Goal: Task Accomplishment & Management: Manage account settings

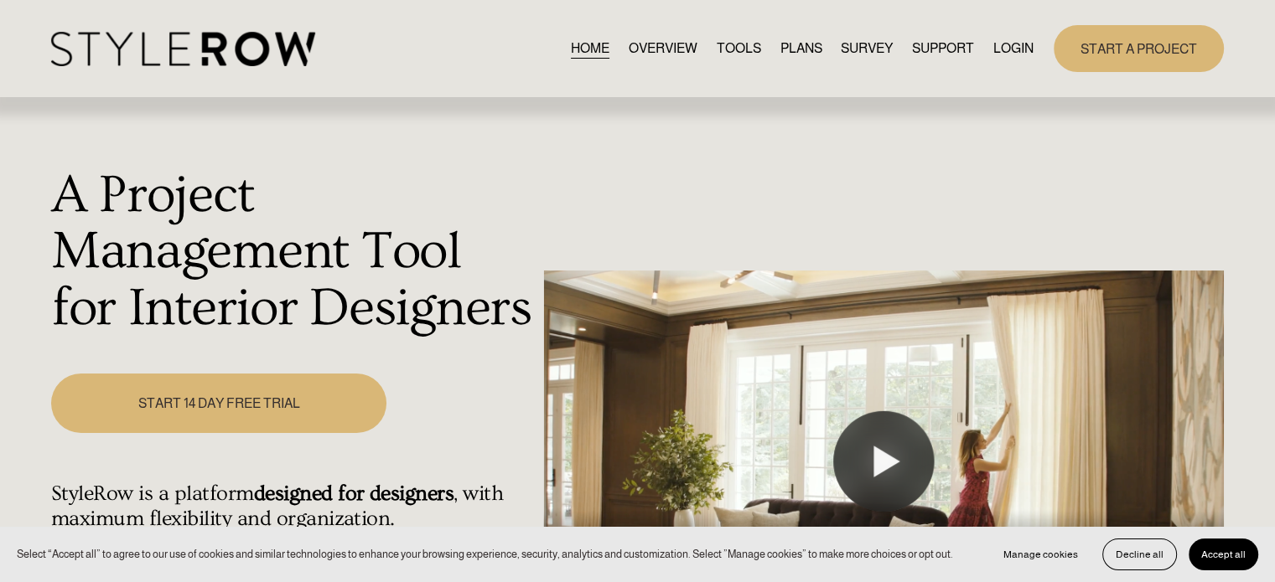
click at [1006, 54] on link "LOGIN" at bounding box center [1013, 48] width 40 height 23
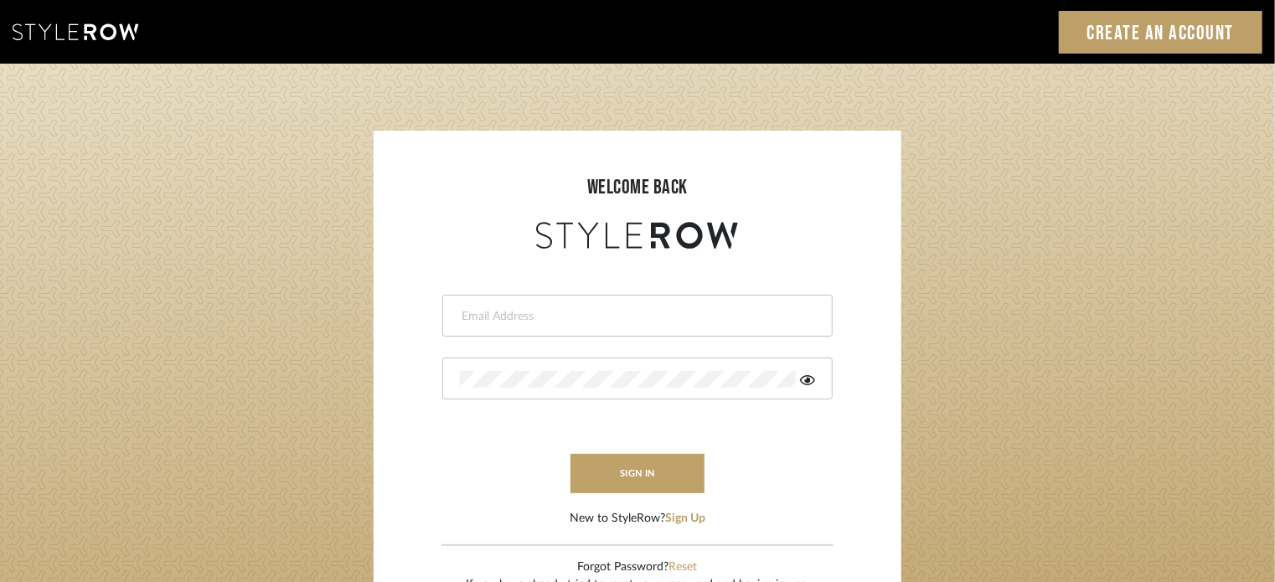
click at [649, 318] on input "email" at bounding box center [635, 316] width 351 height 17
type input "denese@theperfectvignette.com"
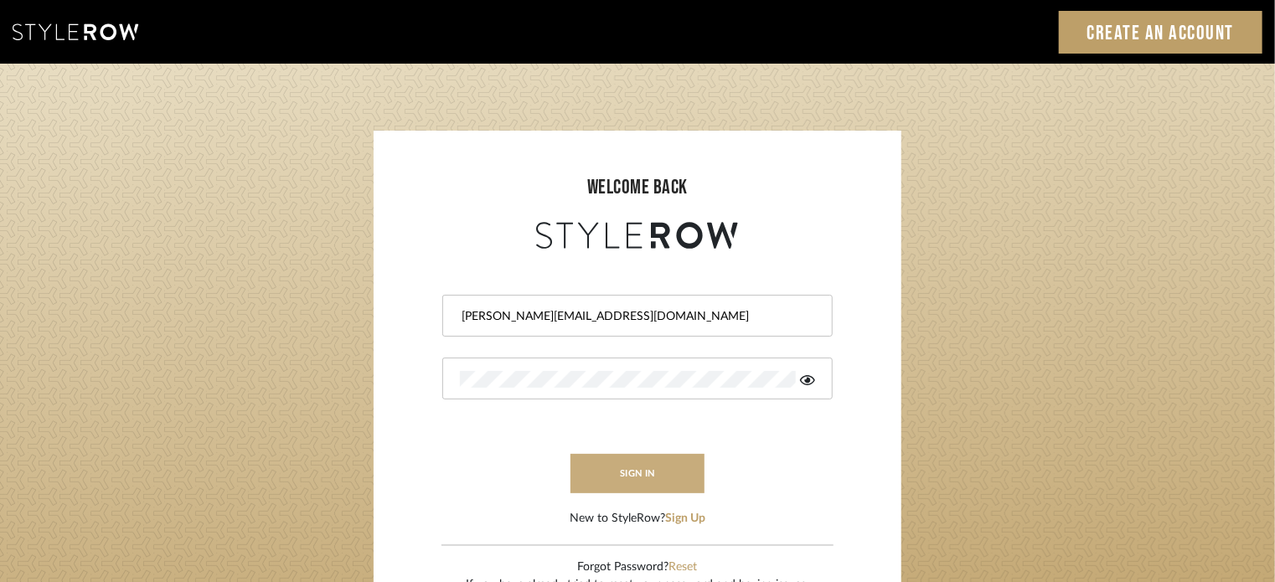
click at [650, 479] on button "sign in" at bounding box center [638, 473] width 134 height 39
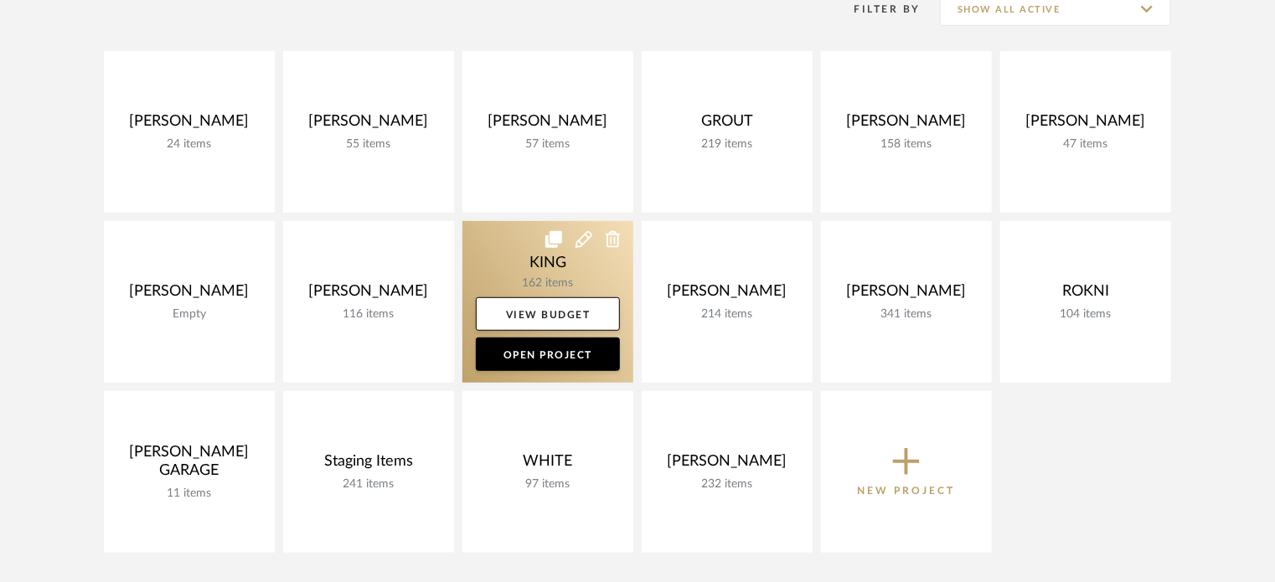
scroll to position [345, 0]
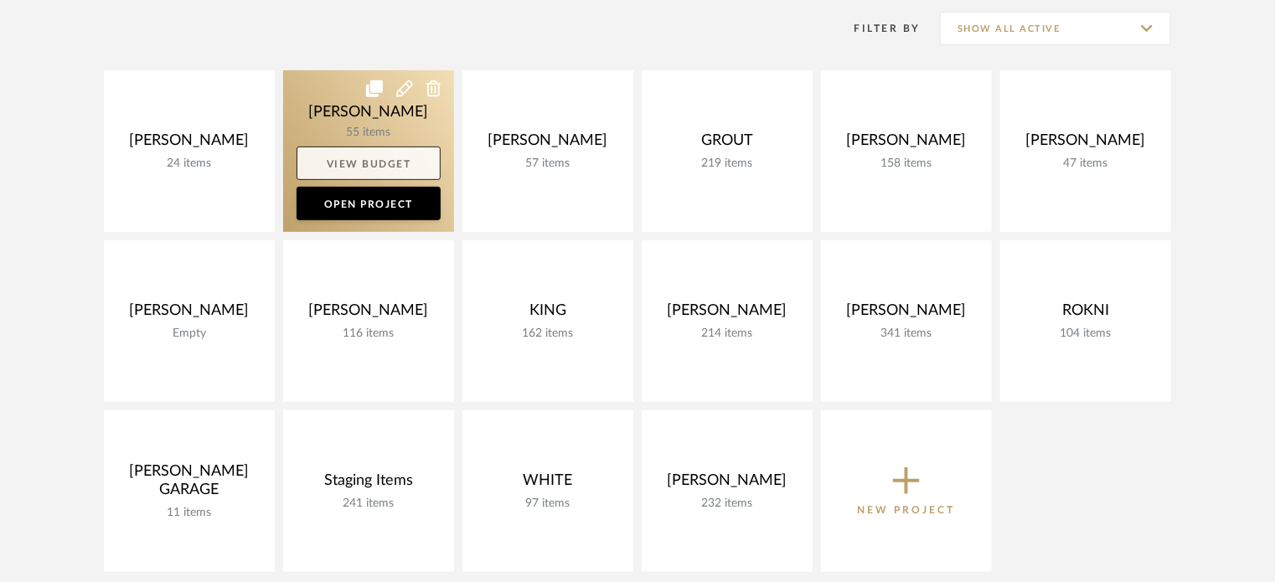
click at [416, 165] on link "View Budget" at bounding box center [369, 164] width 144 height 34
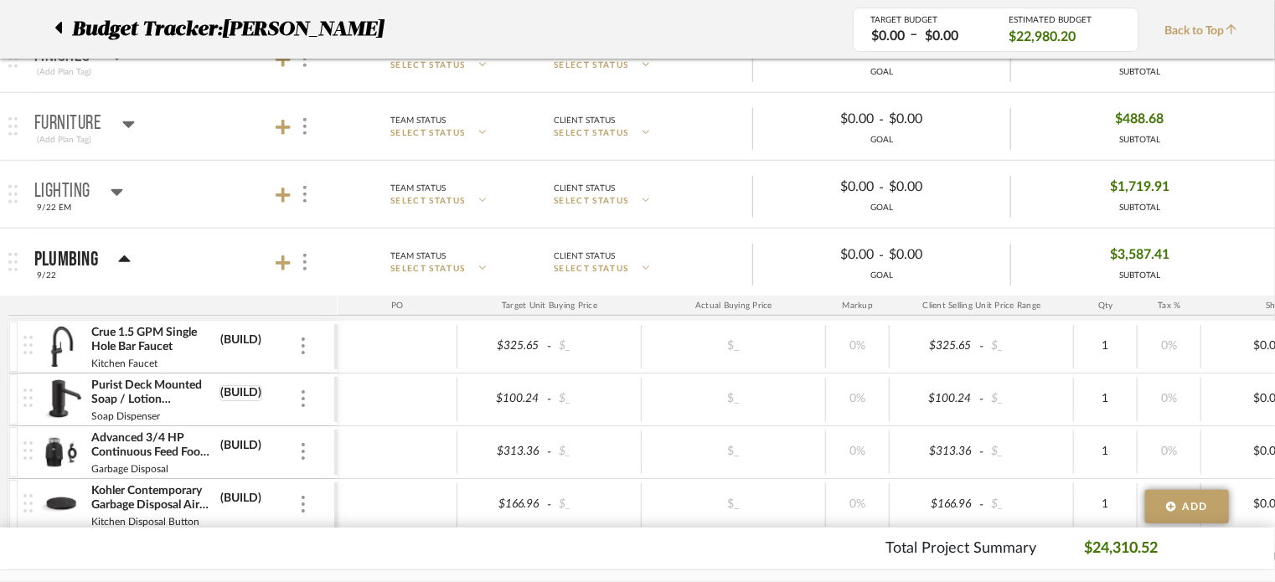
scroll to position [434, 0]
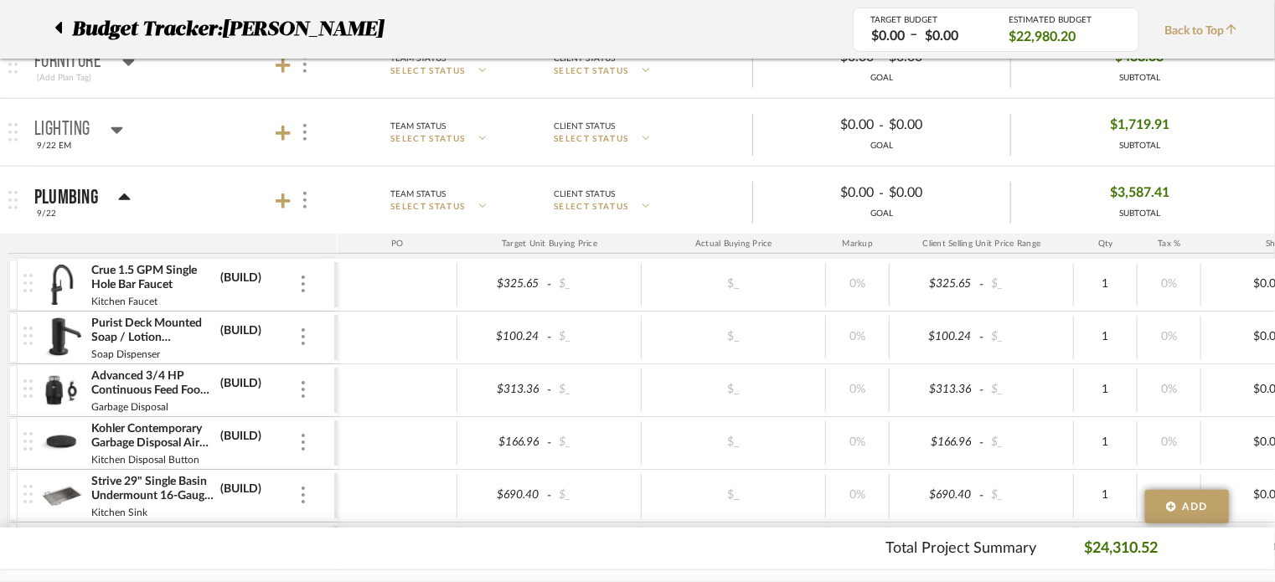
click at [70, 277] on img at bounding box center [61, 285] width 41 height 40
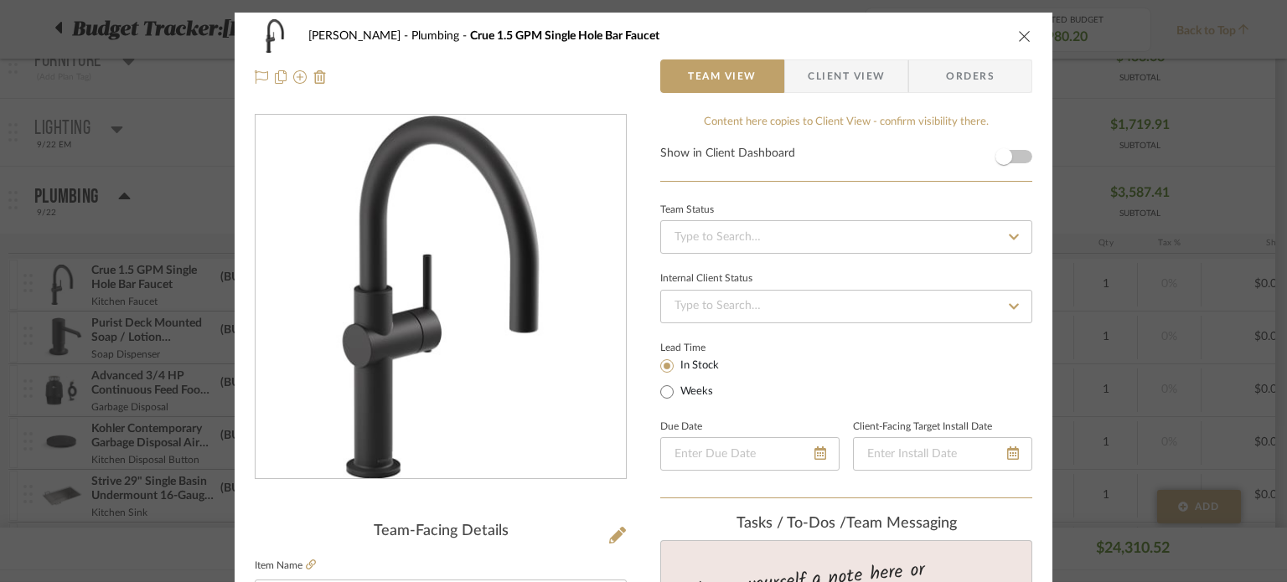
scroll to position [176, 0]
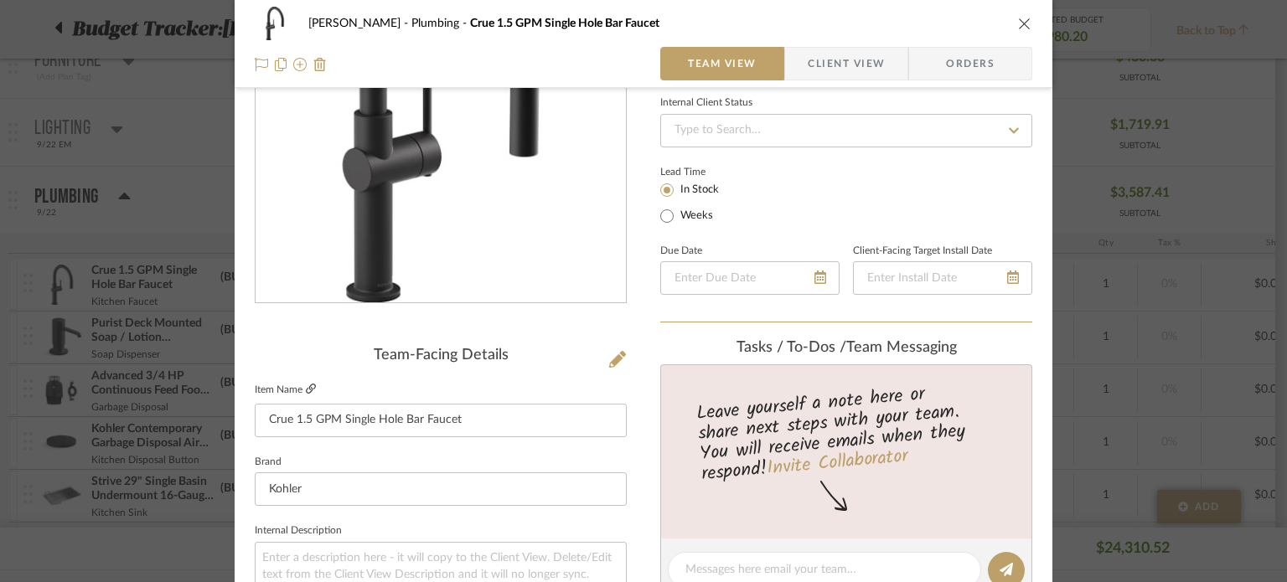
click at [309, 385] on fieldset "Item Name Crue 1.5 GPM Single Hole Bar Faucet" at bounding box center [441, 408] width 372 height 59
click at [309, 385] on icon at bounding box center [311, 389] width 10 height 10
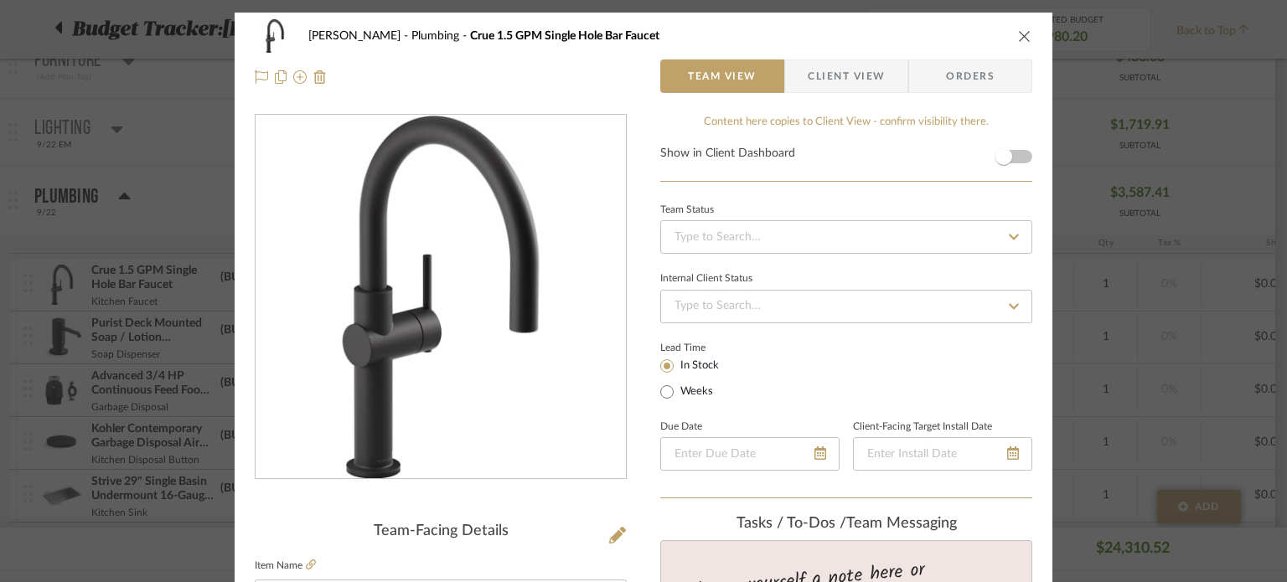
click at [1017, 39] on button "close" at bounding box center [1024, 35] width 15 height 15
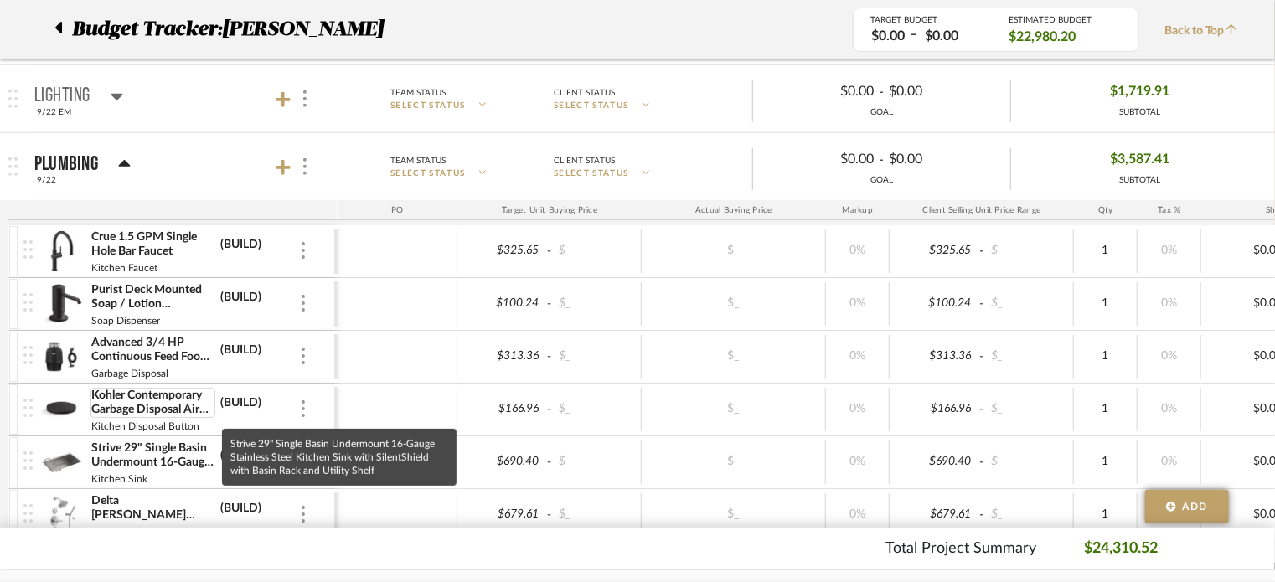
scroll to position [459, 0]
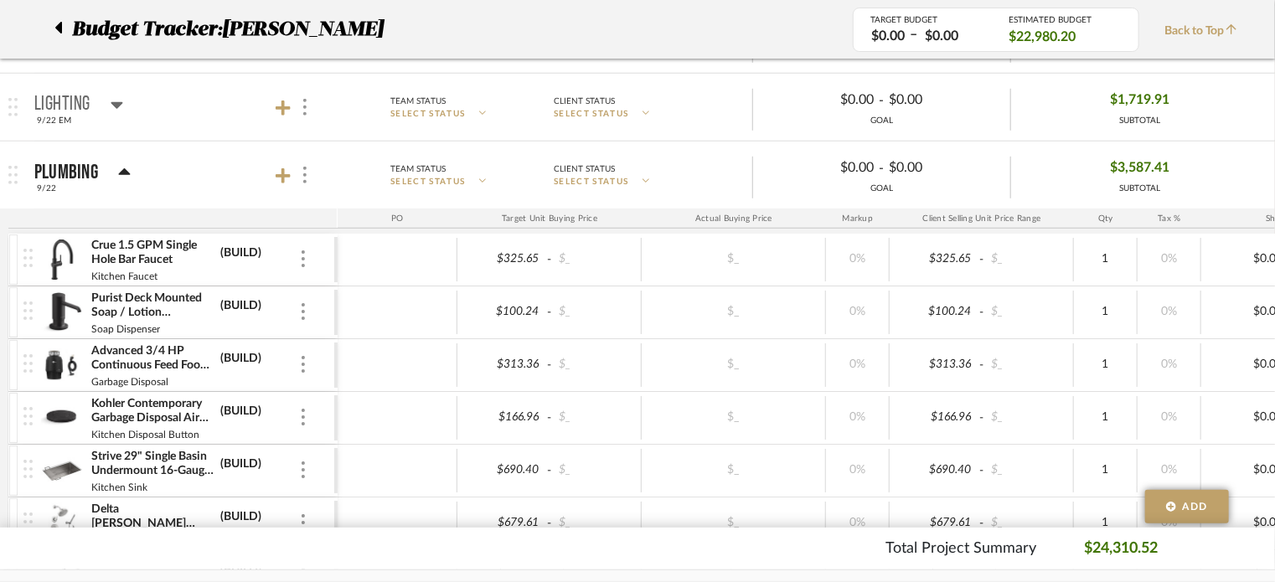
click at [127, 163] on icon at bounding box center [124, 173] width 13 height 20
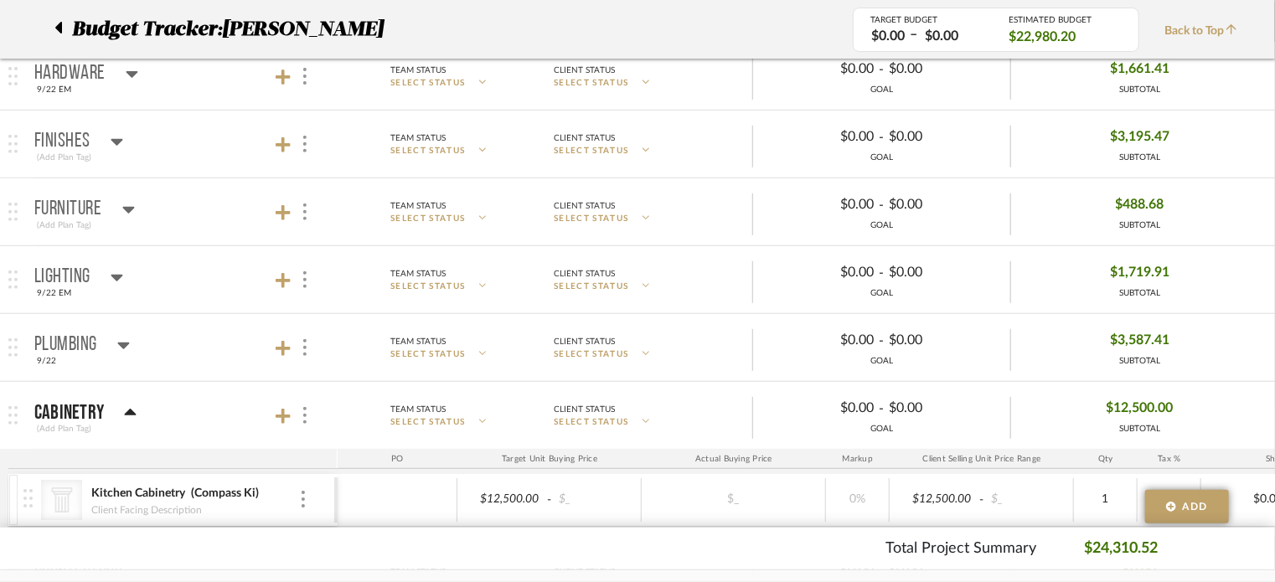
scroll to position [286, 0]
click at [119, 281] on icon at bounding box center [117, 278] width 13 height 20
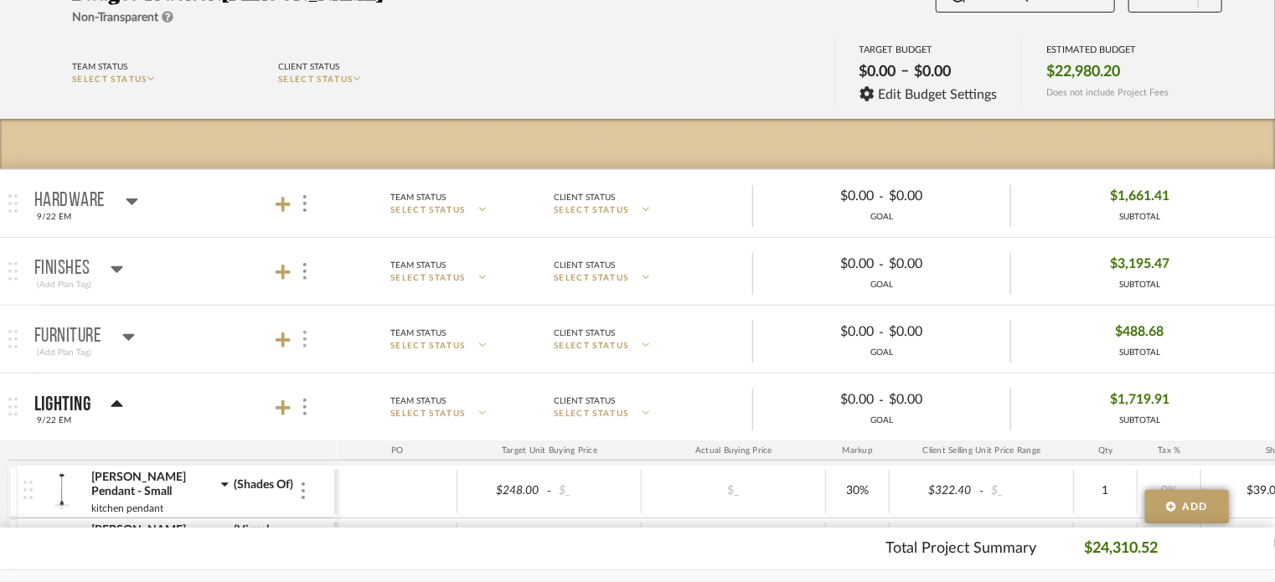
scroll to position [380, 0]
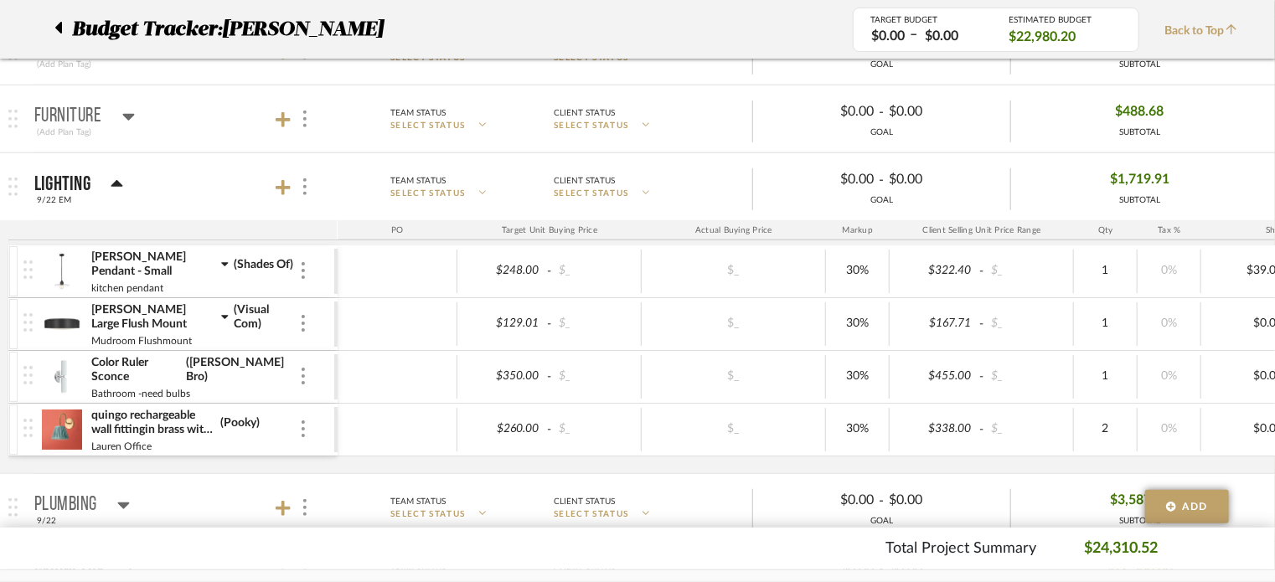
click at [68, 426] on img at bounding box center [61, 430] width 41 height 40
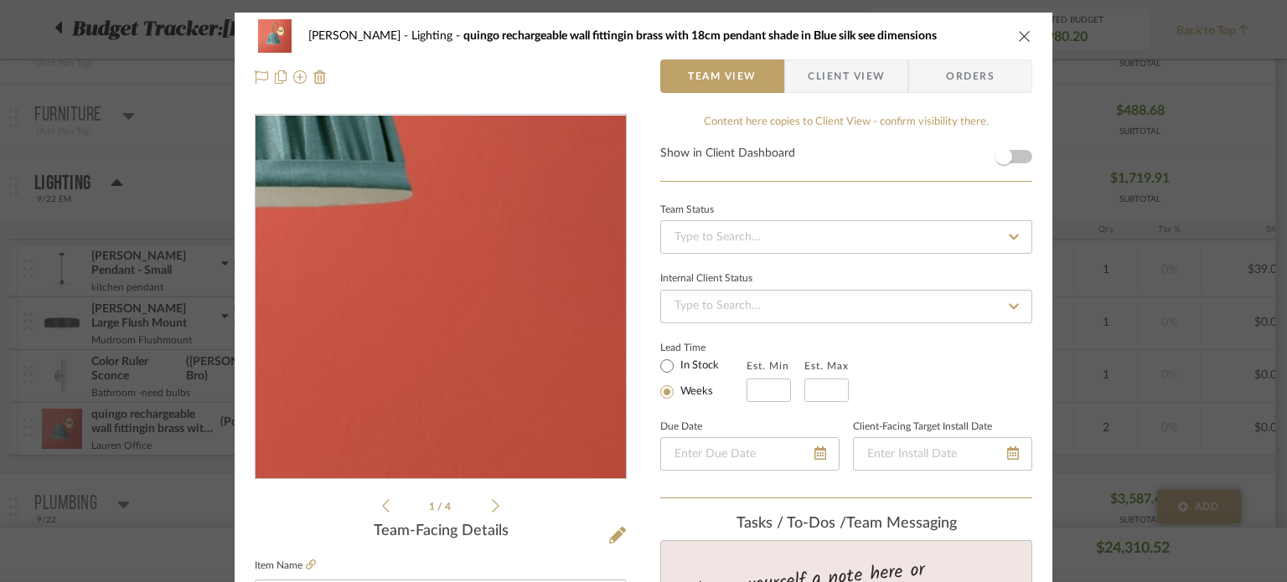
scroll to position [144, 0]
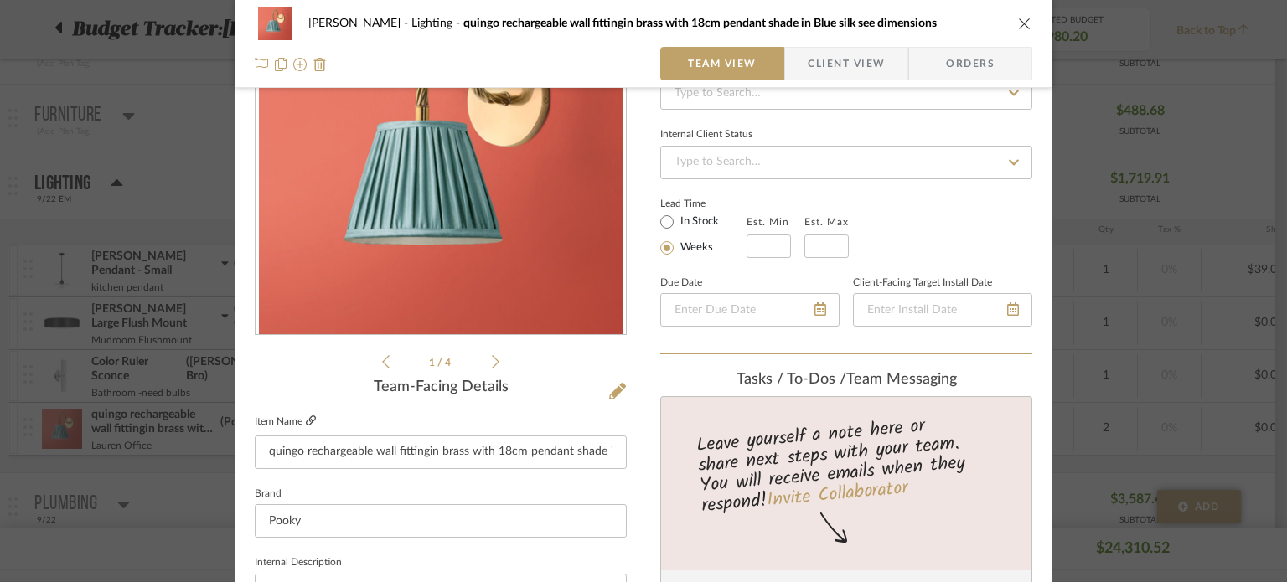
click at [308, 420] on icon at bounding box center [311, 421] width 10 height 10
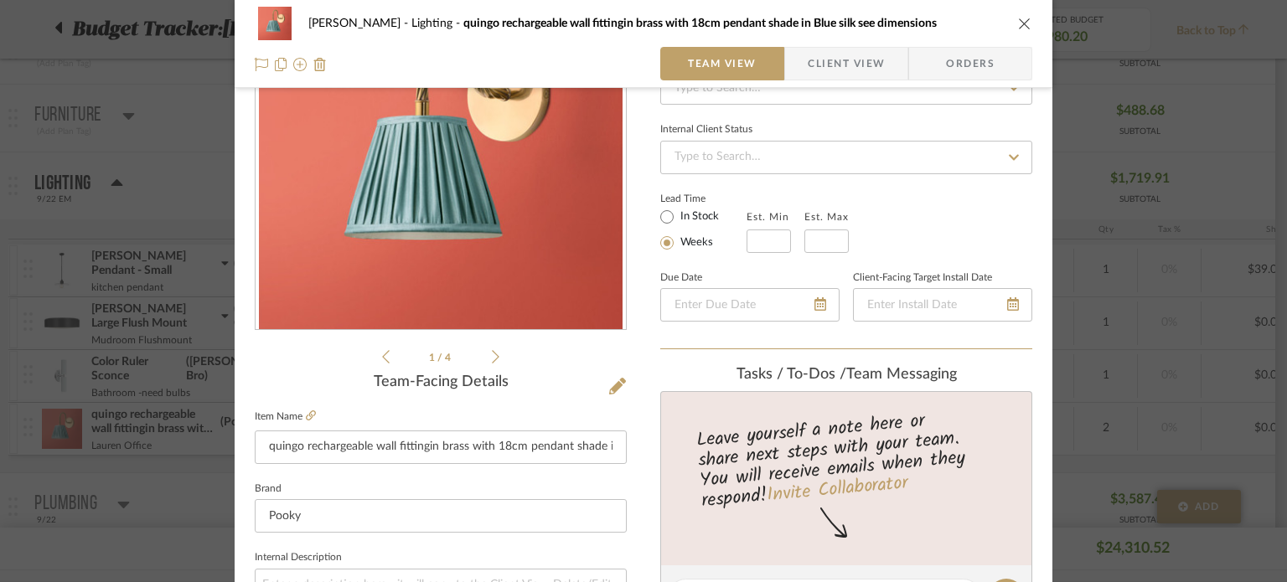
scroll to position [151, 0]
click at [360, 446] on input "quingo rechargeable wall fittingin brass with 18cm pendant shade in Blue silk s…" at bounding box center [441, 446] width 372 height 34
click at [1019, 18] on icon "close" at bounding box center [1024, 23] width 13 height 13
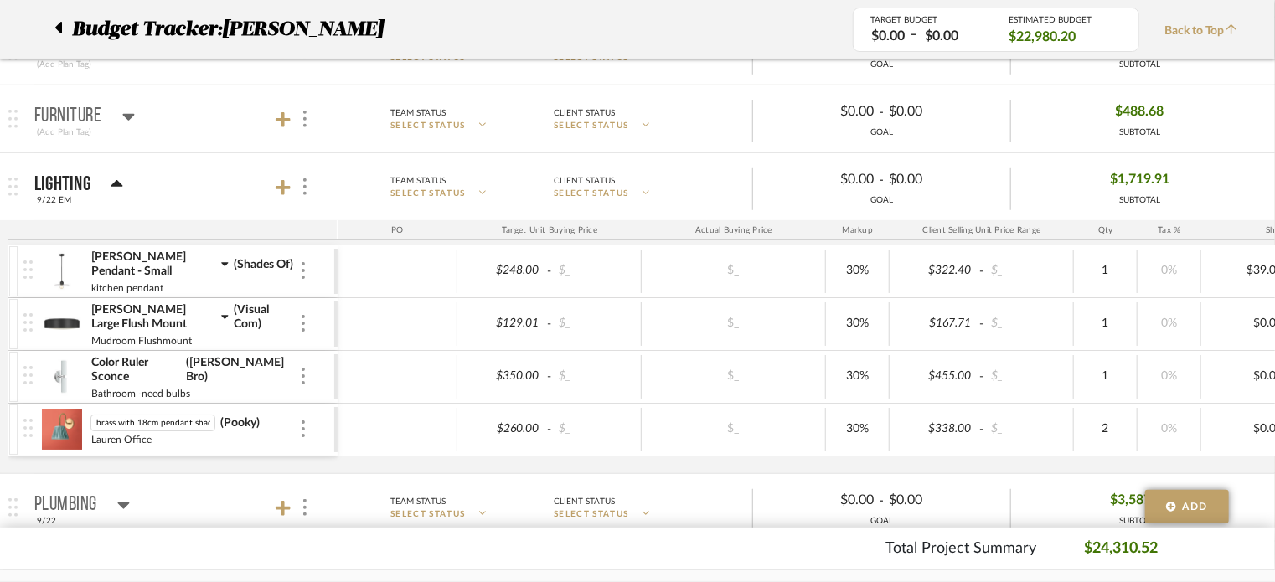
scroll to position [0, 0]
drag, startPoint x: 152, startPoint y: 421, endPoint x: 74, endPoint y: 421, distance: 77.9
click at [74, 421] on div "quingo rechargeable wall fittingin brass with 18cm pendant shade in Blue silk s…" at bounding box center [178, 430] width 311 height 52
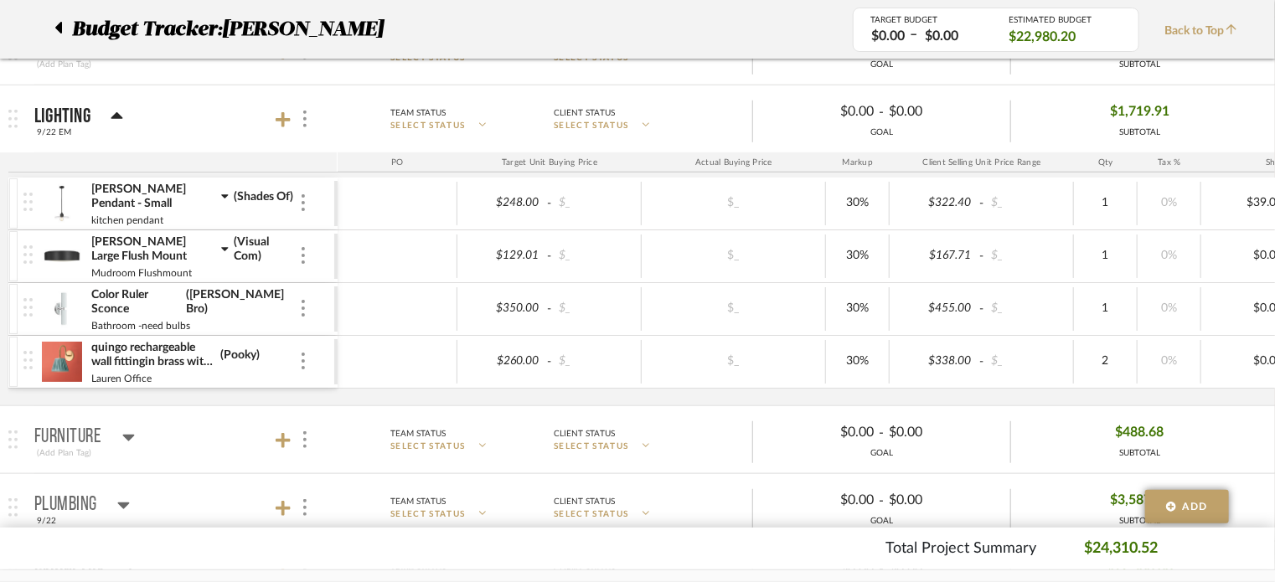
click at [58, 365] on img at bounding box center [61, 362] width 41 height 40
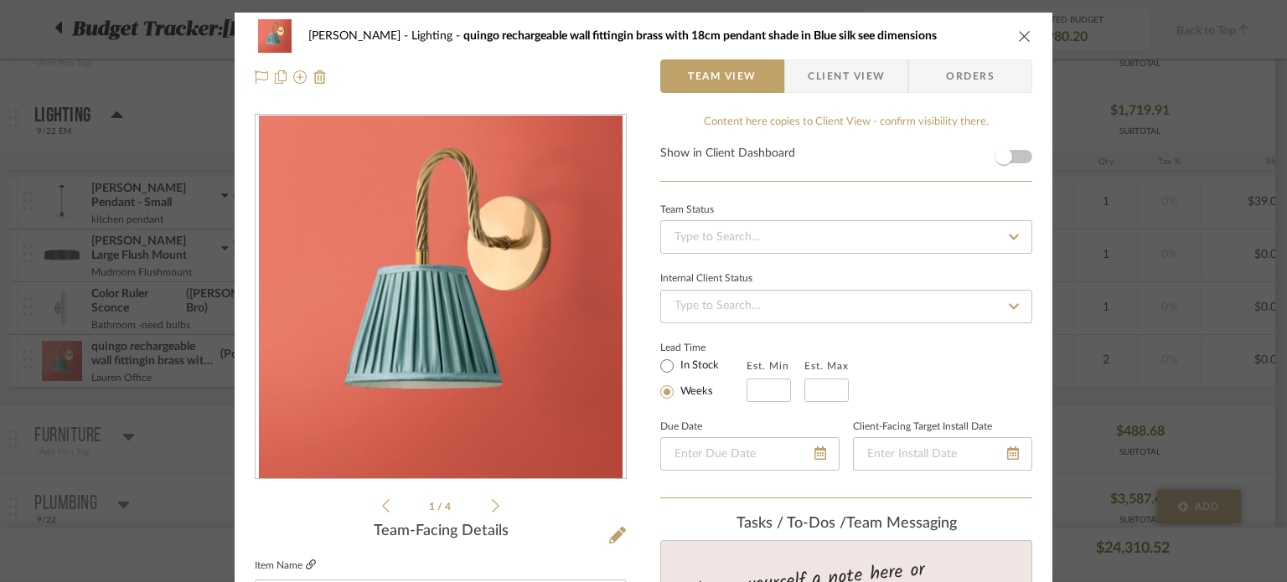
click at [306, 562] on fieldset "Item Name quingo rechargeable wall fittingin brass with 18cm pendant shade in B…" at bounding box center [441, 584] width 372 height 59
click at [306, 562] on icon at bounding box center [311, 565] width 10 height 10
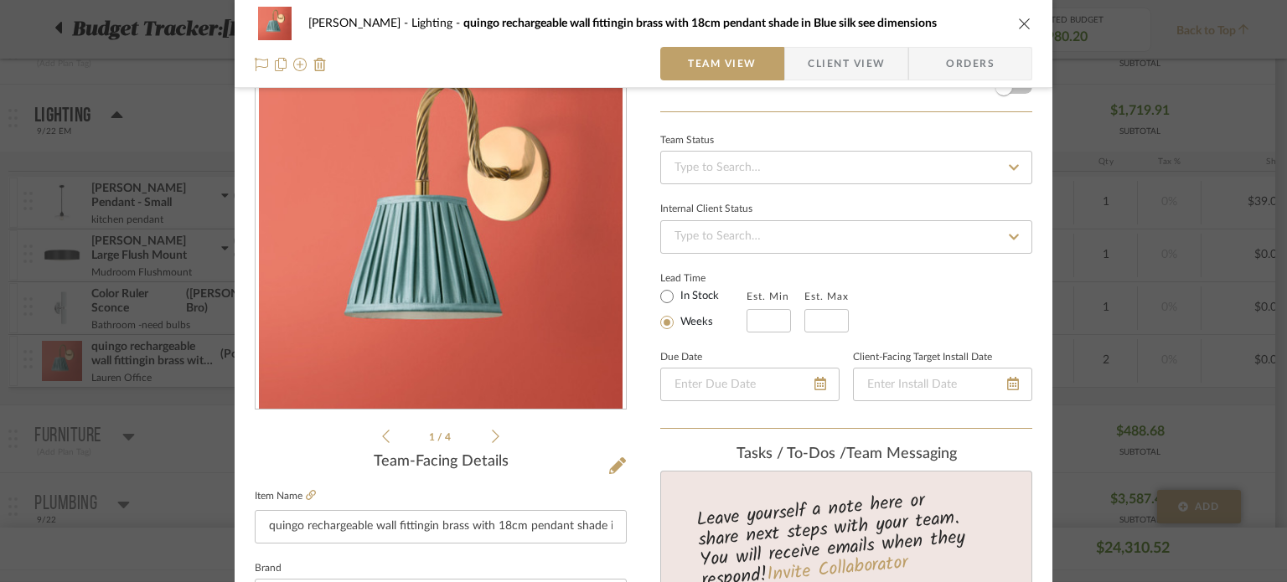
scroll to position [37, 0]
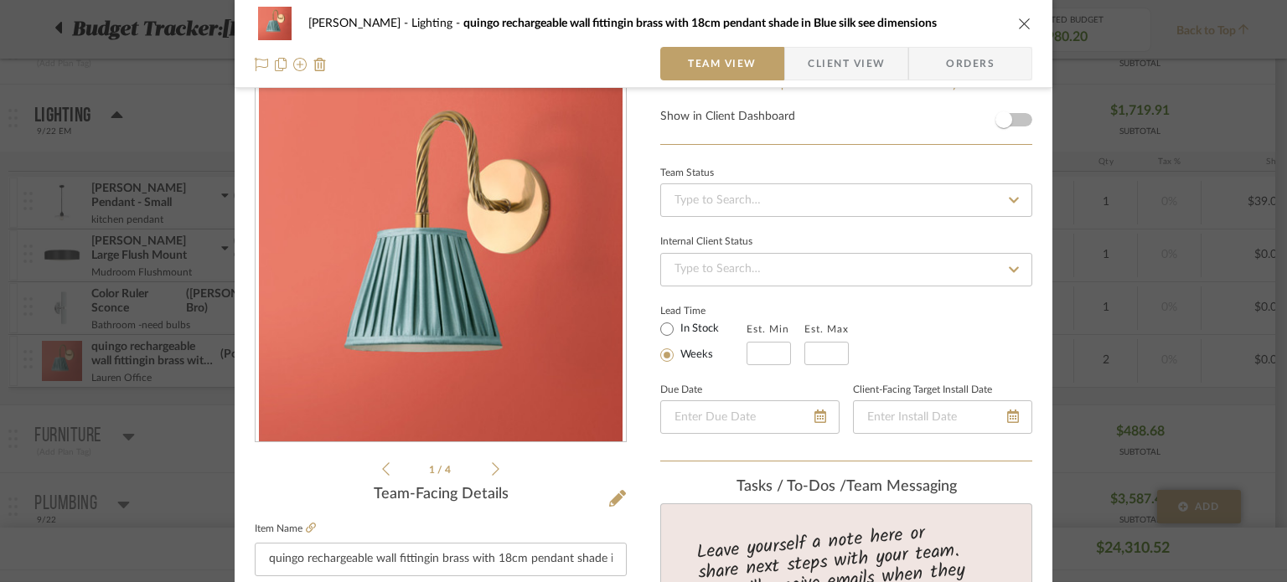
click at [1020, 28] on icon "close" at bounding box center [1024, 23] width 13 height 13
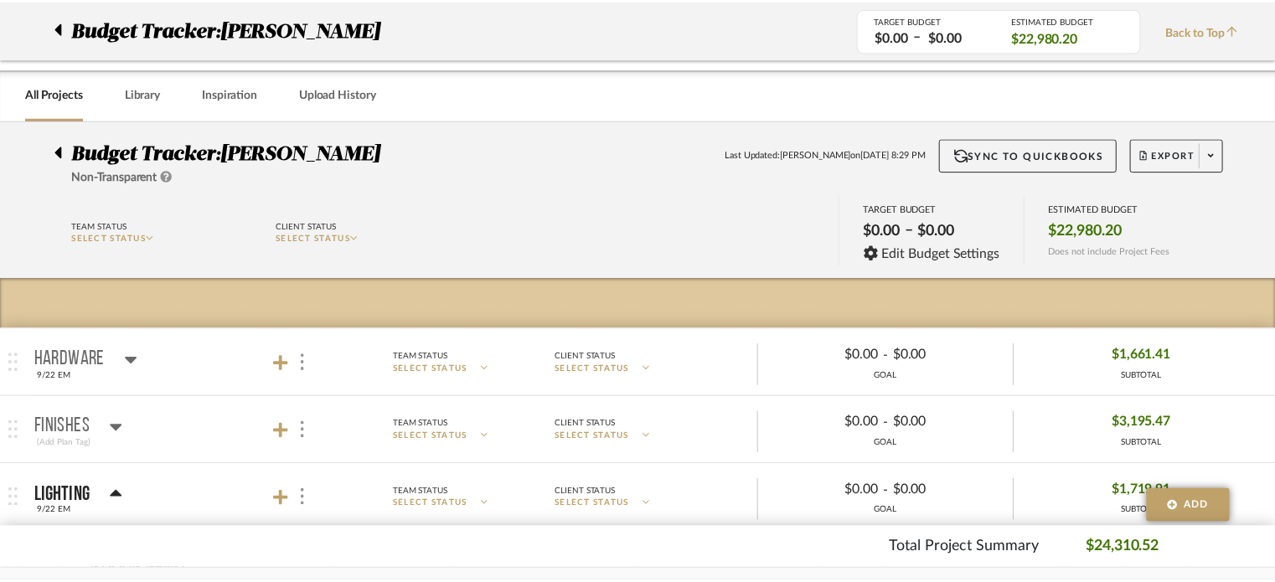
scroll to position [380, 0]
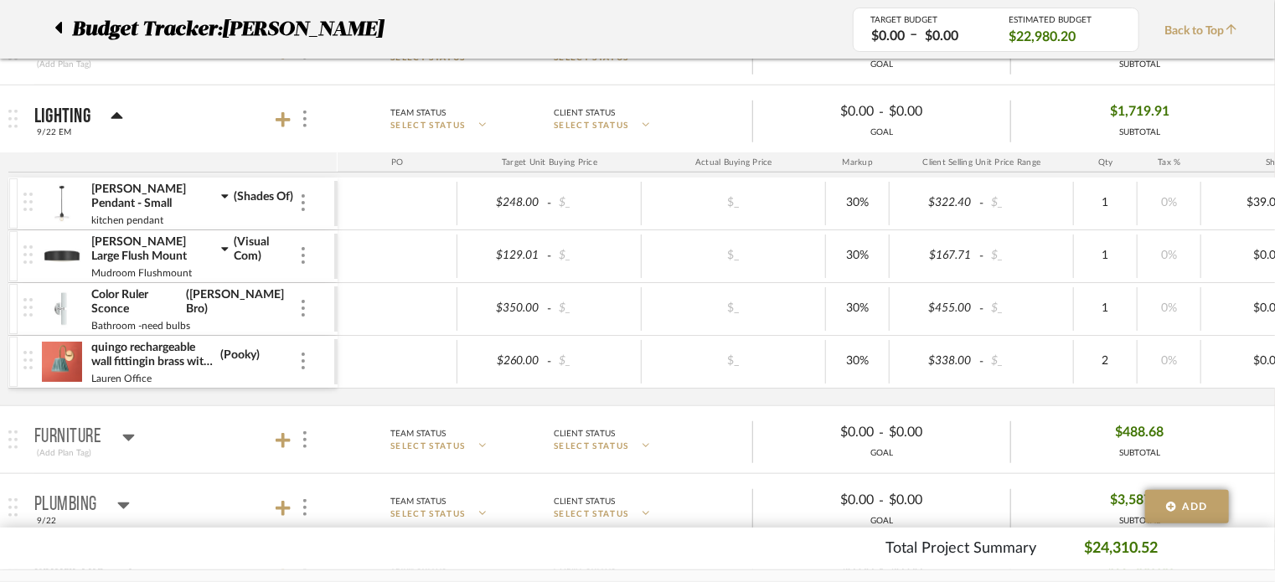
click at [65, 307] on img at bounding box center [61, 309] width 41 height 40
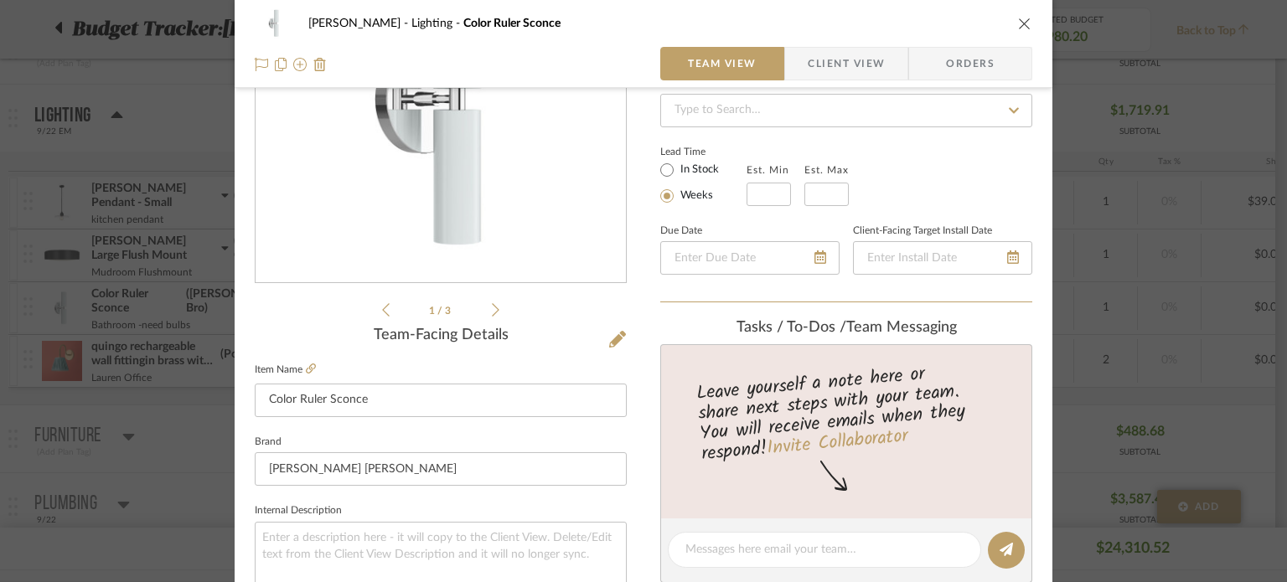
scroll to position [226, 0]
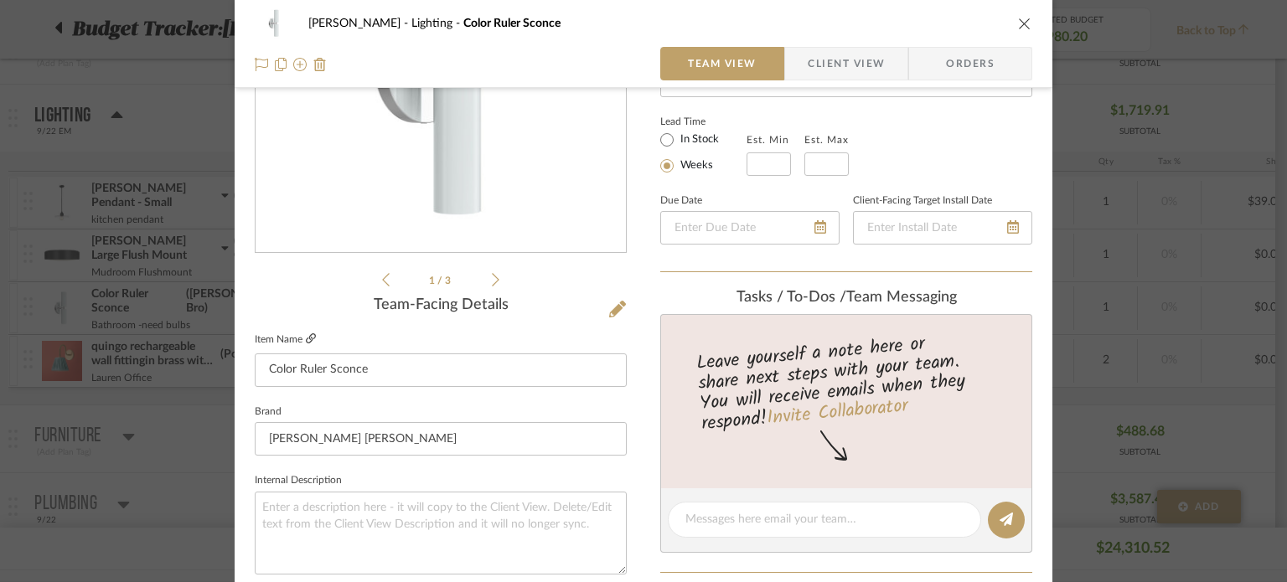
click at [306, 337] on icon at bounding box center [311, 339] width 10 height 10
click at [347, 368] on input "Color Ruler Sconce" at bounding box center [441, 371] width 372 height 34
click at [1078, 102] on mat-dialog-content "CASALI Lighting Color Ruler Sconce Team View Client View Orders 1 / 3 Team-Faci…" at bounding box center [644, 560] width 912 height 1548
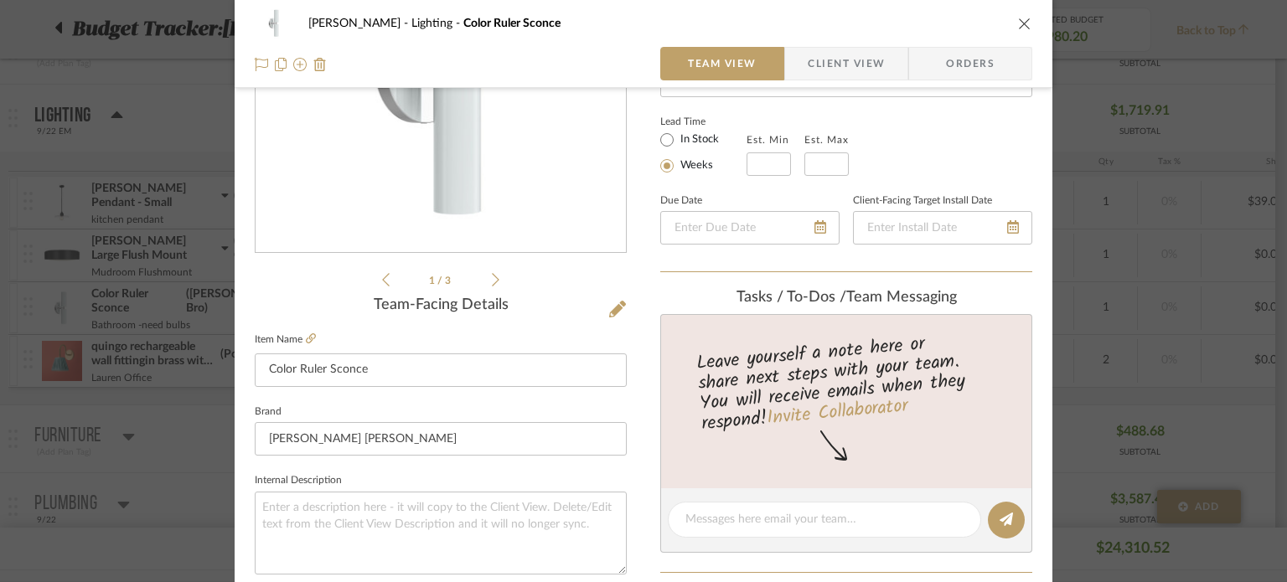
click at [1018, 18] on icon "close" at bounding box center [1024, 23] width 13 height 13
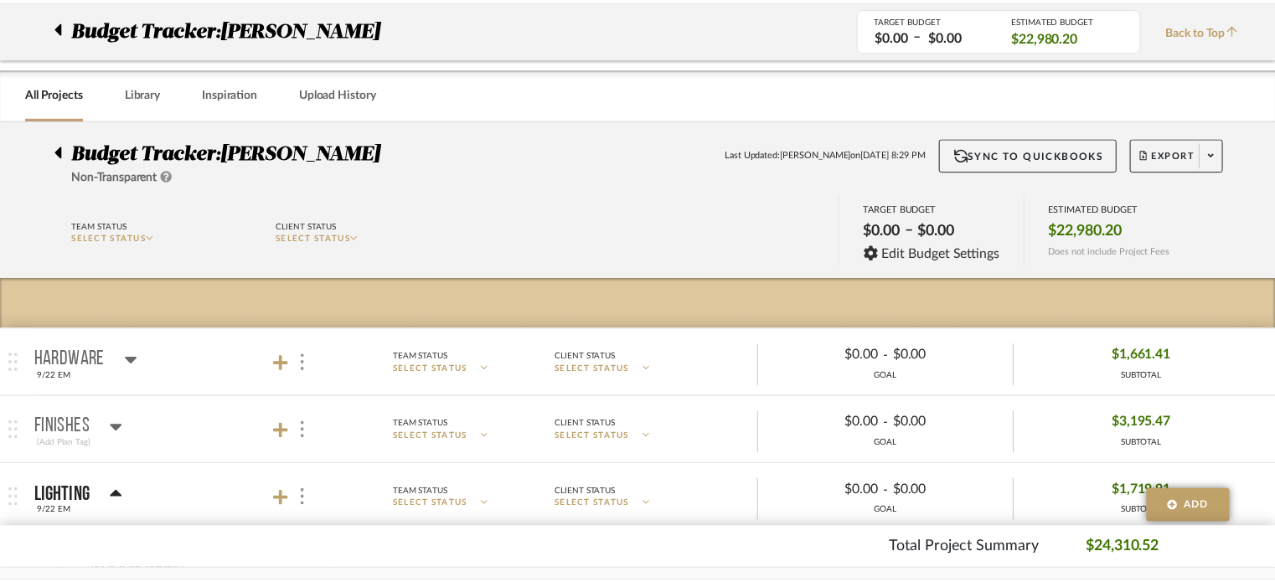
scroll to position [380, 0]
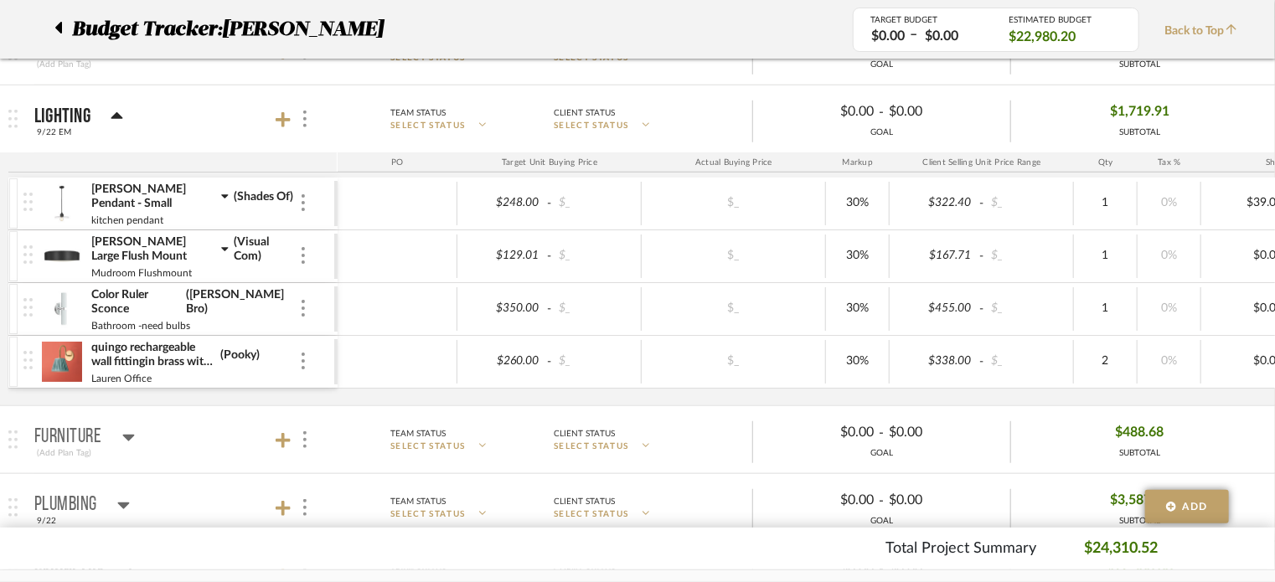
click at [57, 257] on img at bounding box center [61, 256] width 41 height 40
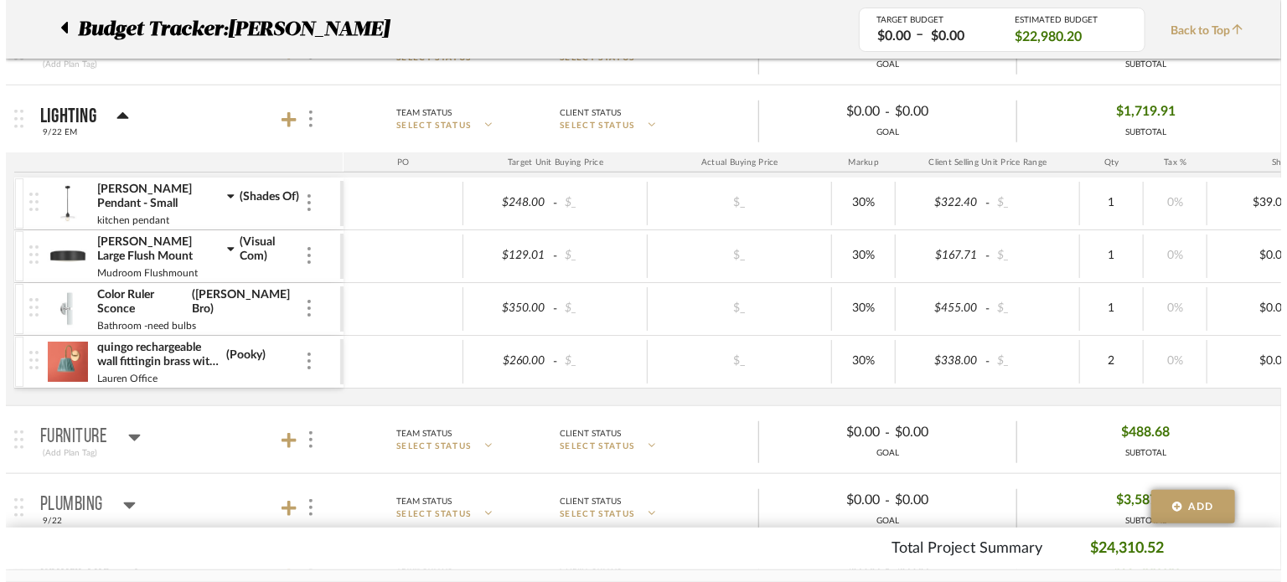
scroll to position [0, 0]
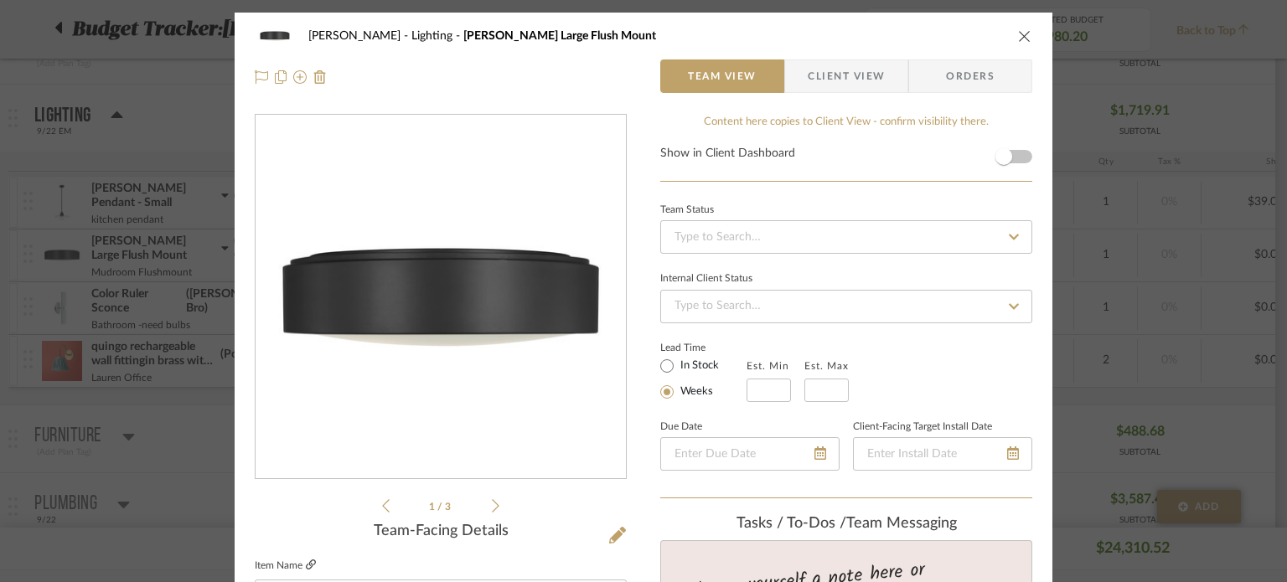
click at [306, 560] on icon at bounding box center [311, 565] width 10 height 10
click at [1019, 37] on icon "close" at bounding box center [1024, 35] width 13 height 13
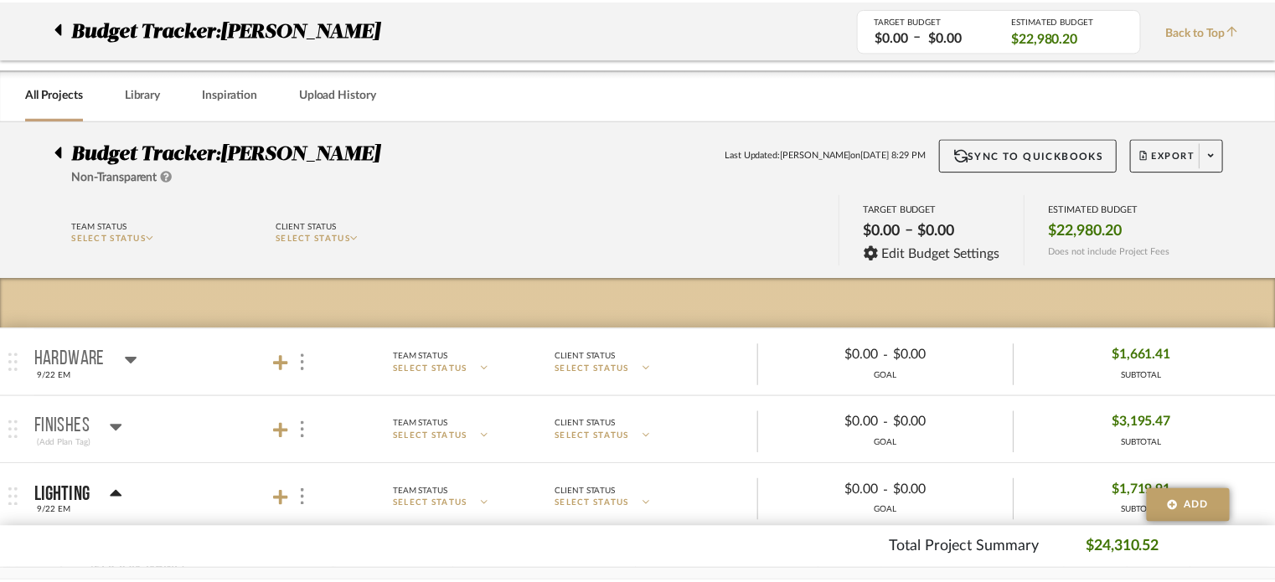
scroll to position [380, 0]
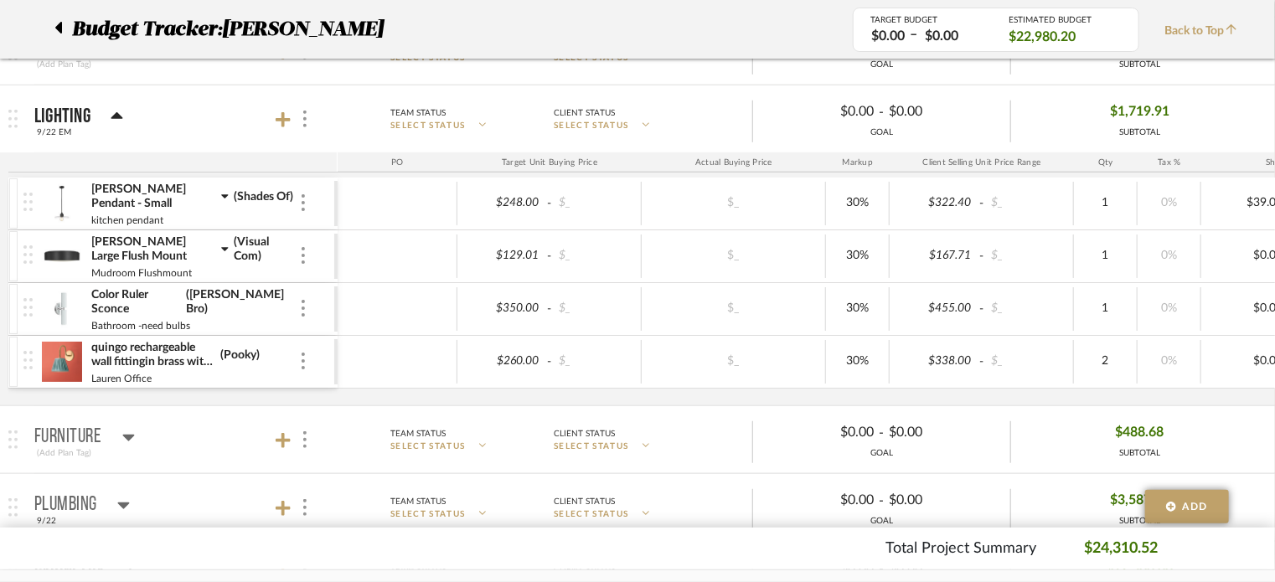
click at [57, 196] on img at bounding box center [61, 204] width 41 height 40
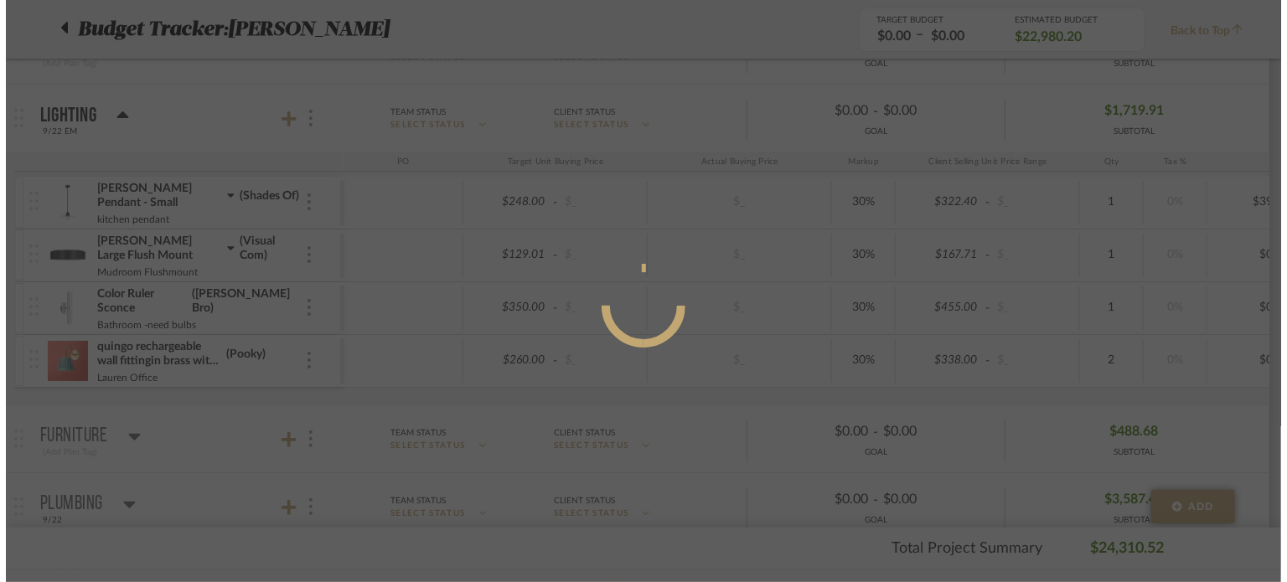
scroll to position [0, 0]
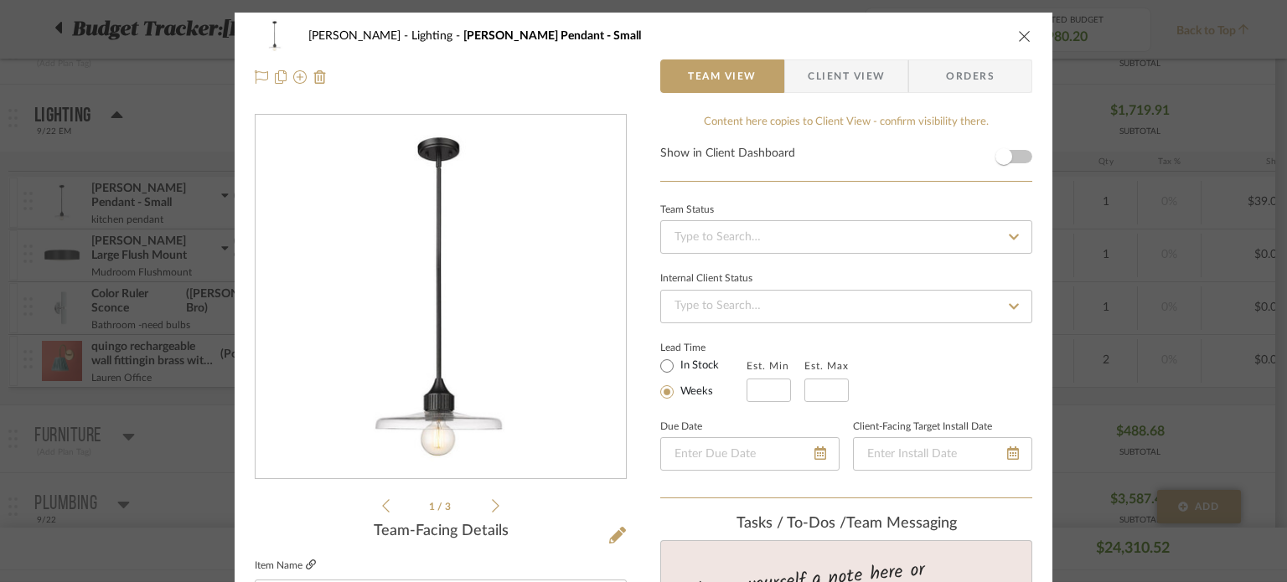
click at [308, 561] on icon at bounding box center [311, 565] width 10 height 10
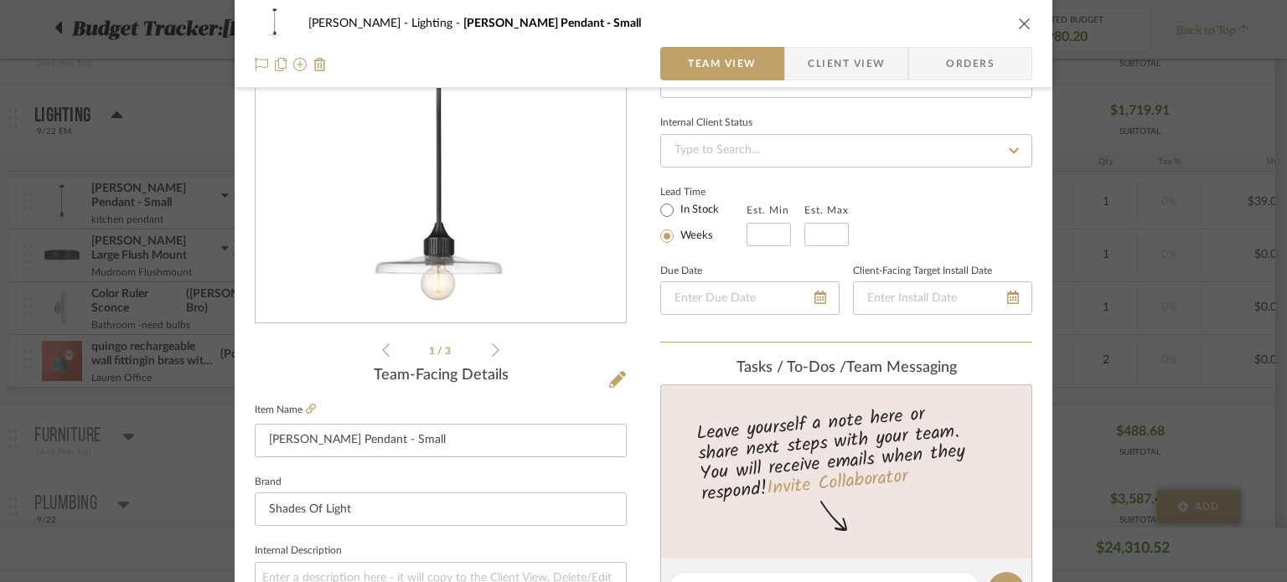
scroll to position [163, 0]
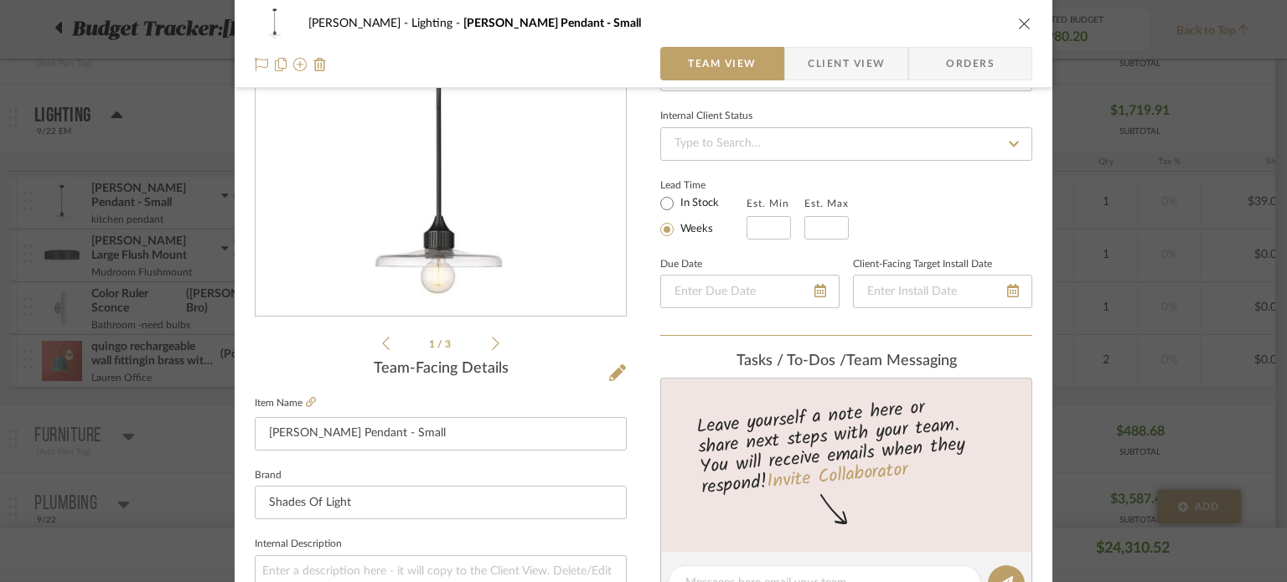
click at [1018, 26] on icon "close" at bounding box center [1024, 23] width 13 height 13
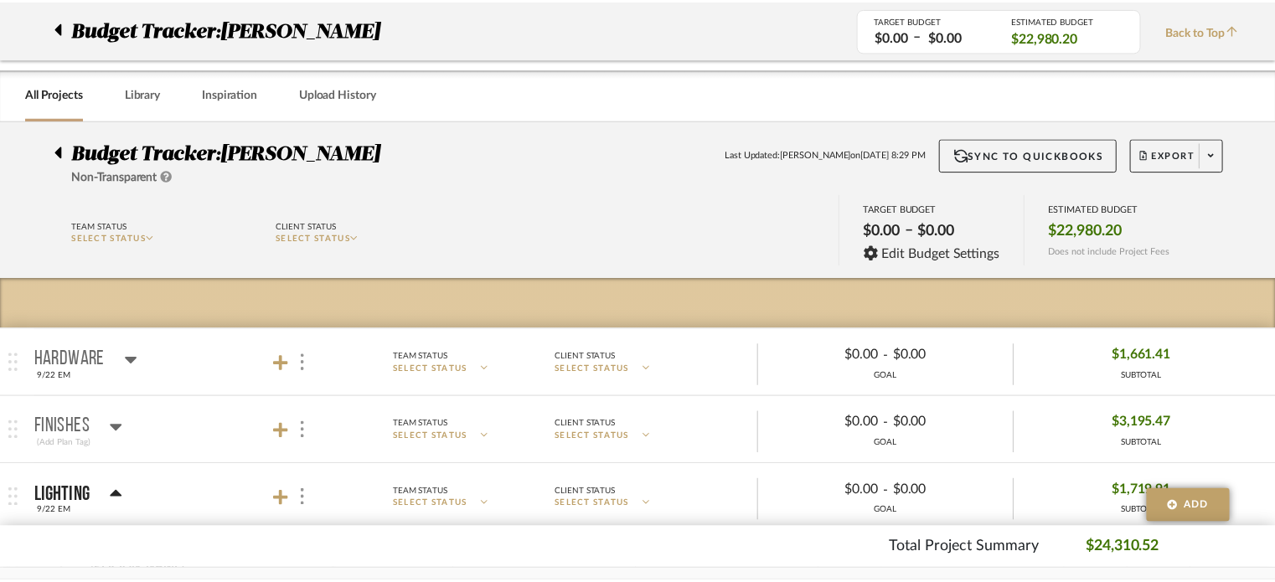
scroll to position [380, 0]
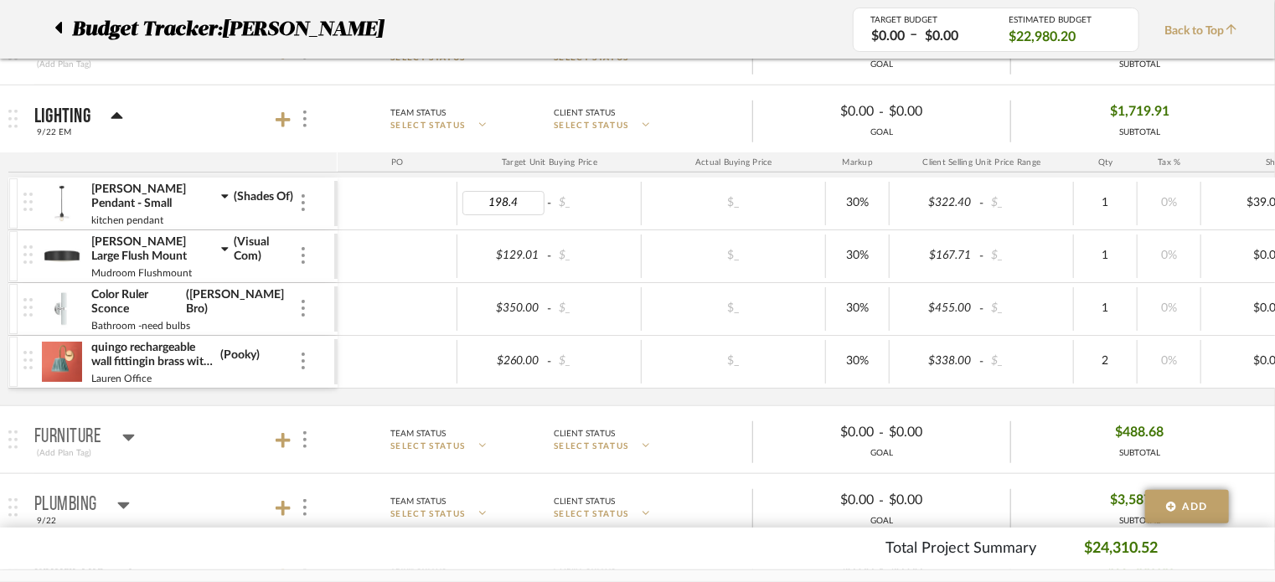
type input "198.40"
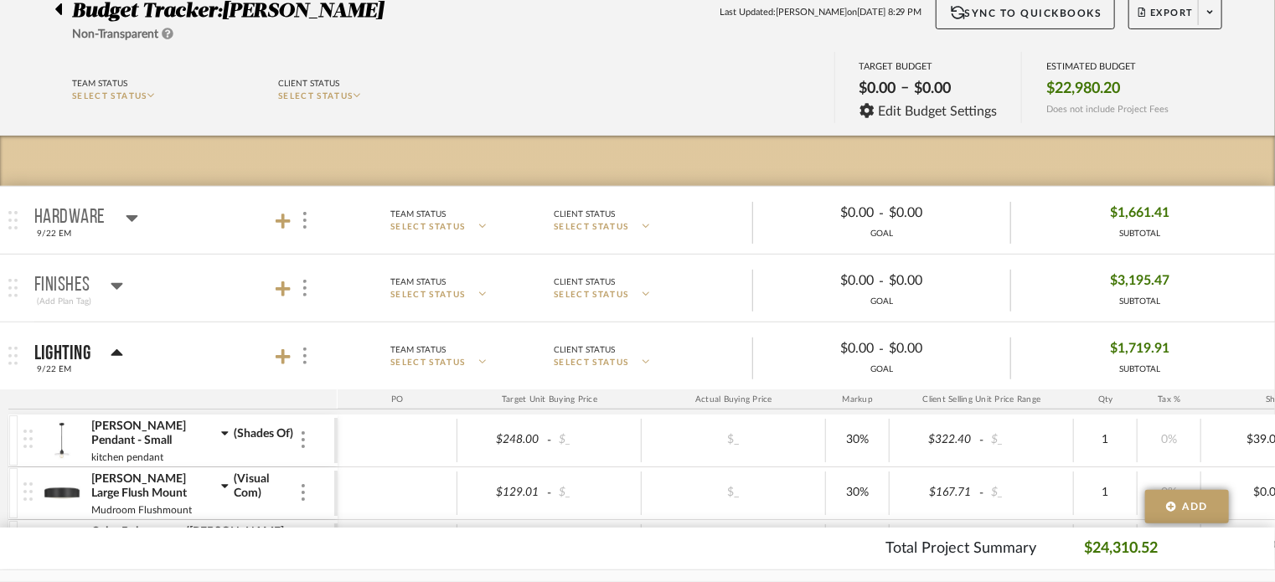
scroll to position [164, 0]
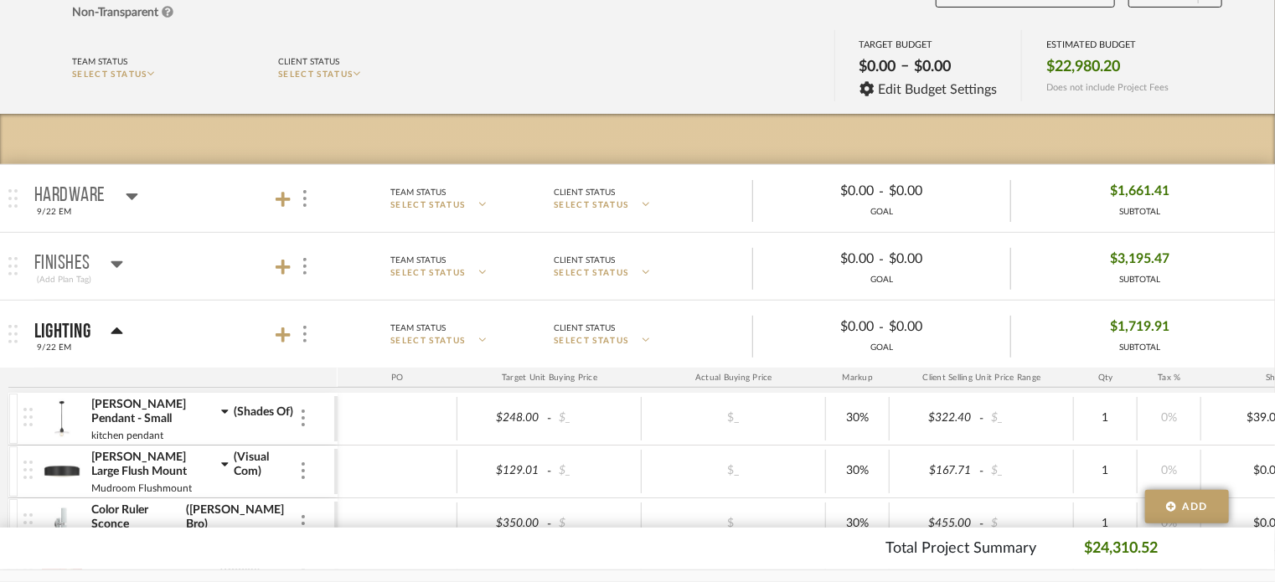
click at [111, 333] on icon at bounding box center [117, 332] width 13 height 20
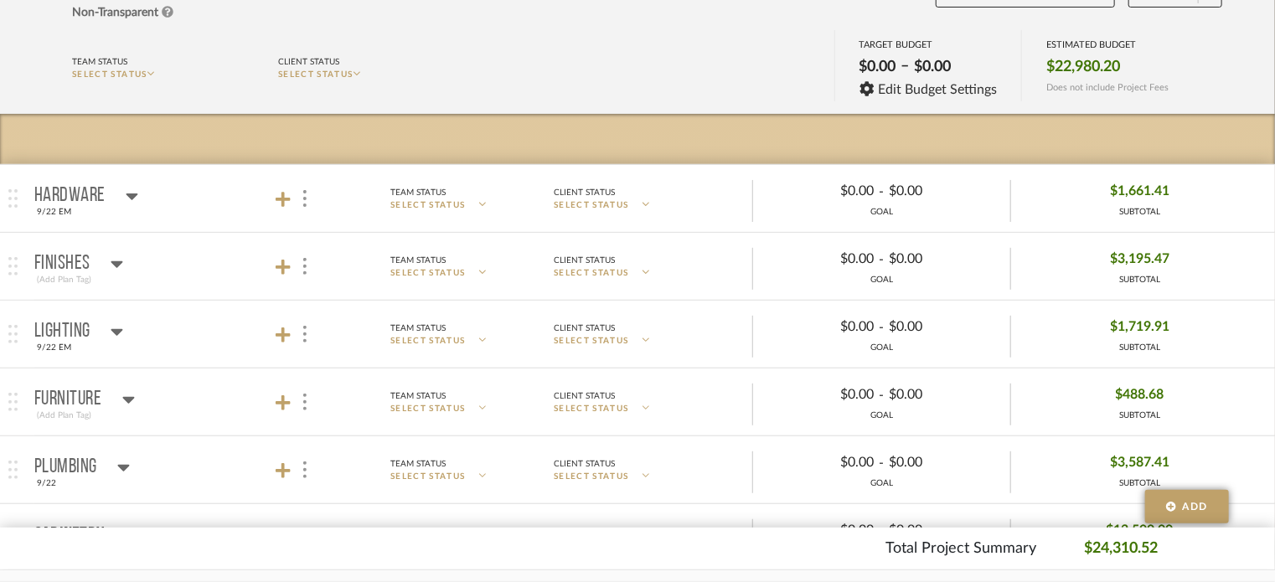
click at [111, 333] on icon at bounding box center [117, 332] width 13 height 20
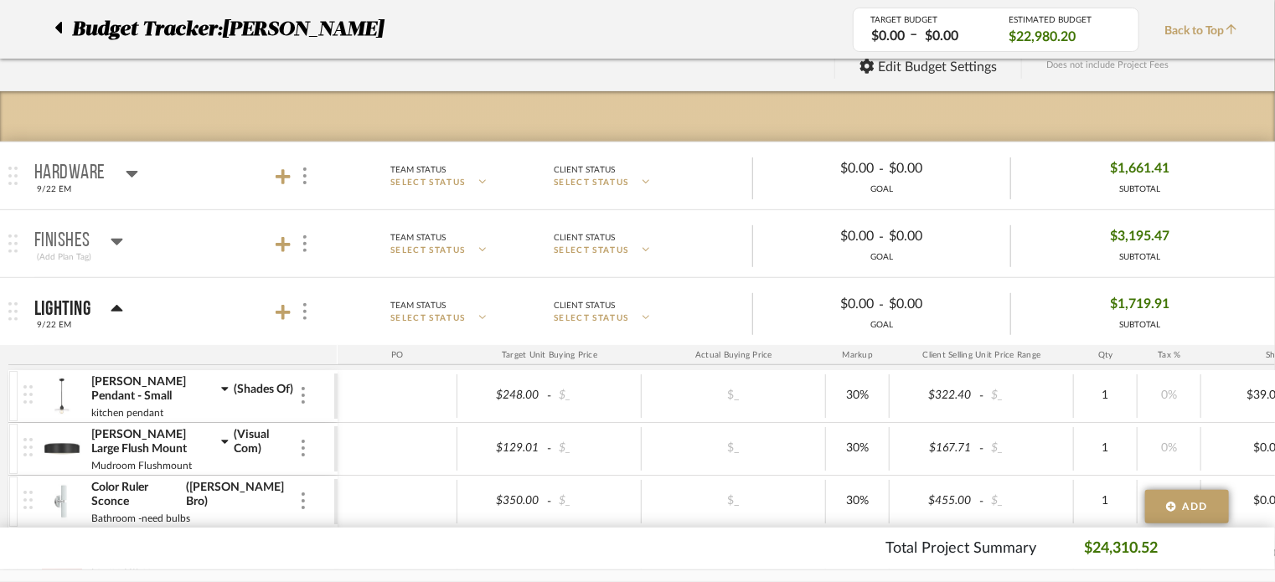
scroll to position [186, 0]
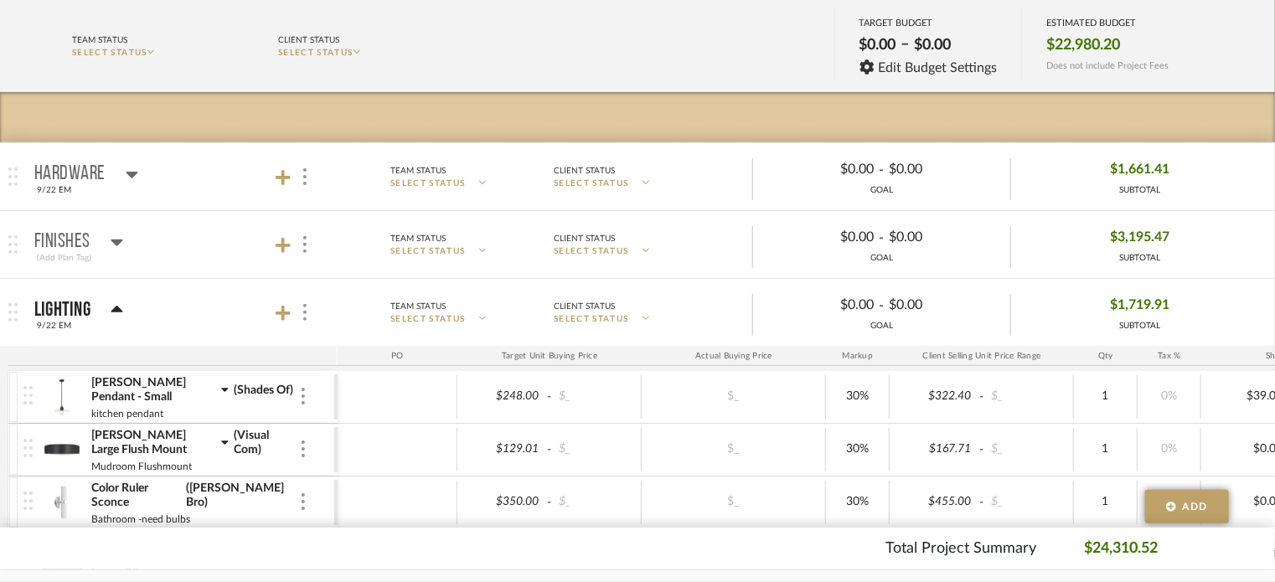
click at [113, 303] on icon at bounding box center [117, 310] width 13 height 20
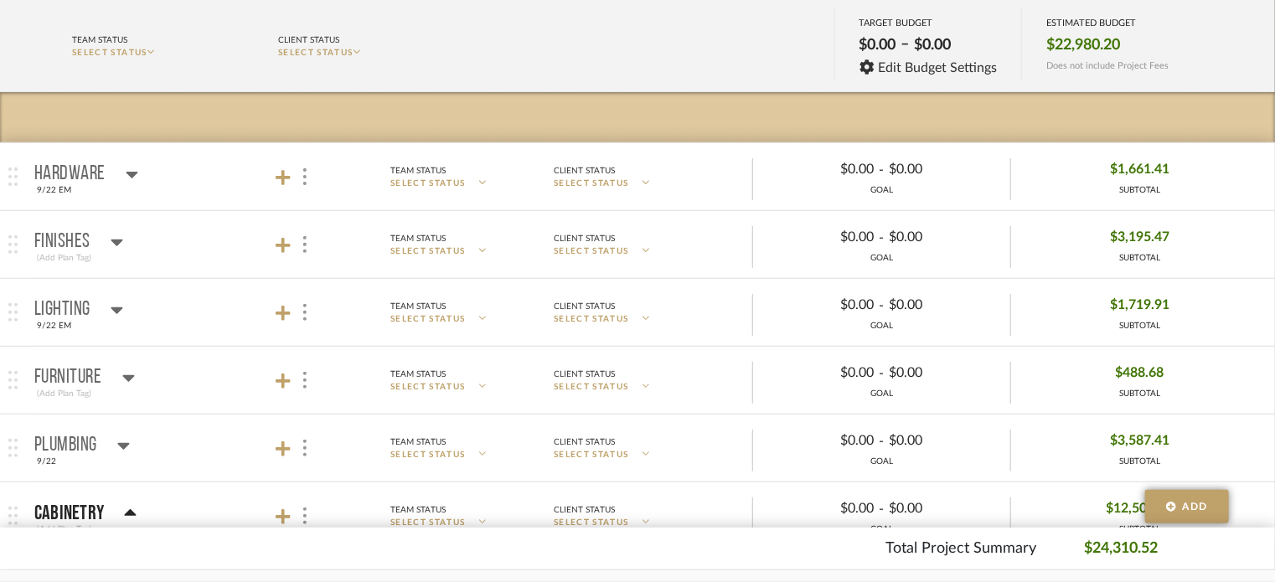
click at [114, 235] on icon at bounding box center [117, 242] width 13 height 20
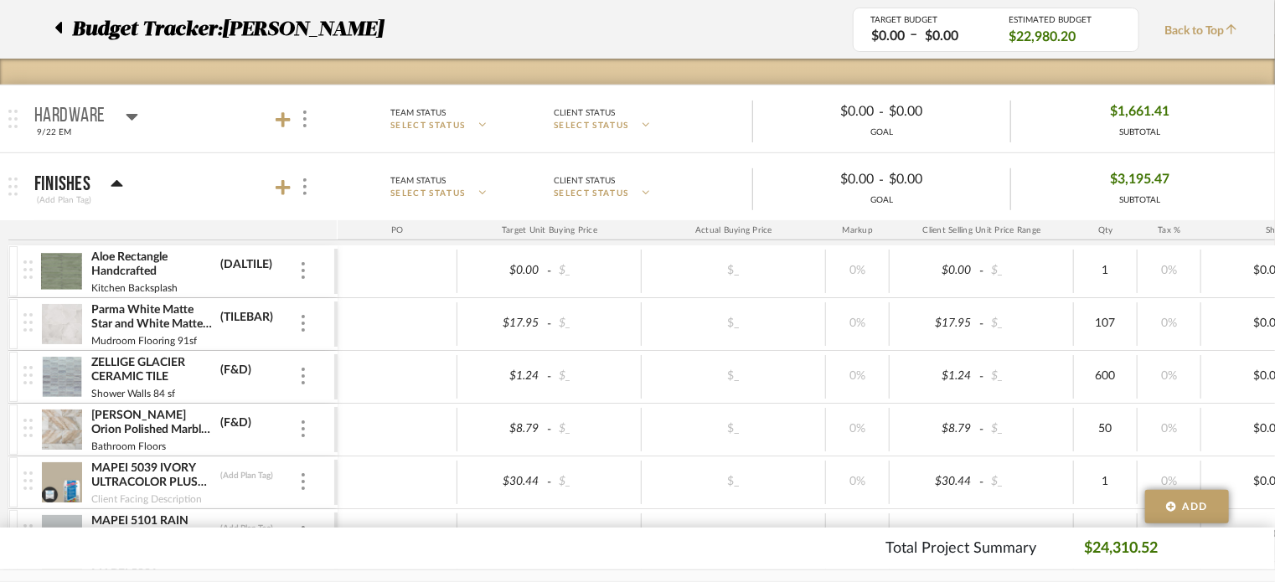
scroll to position [238, 0]
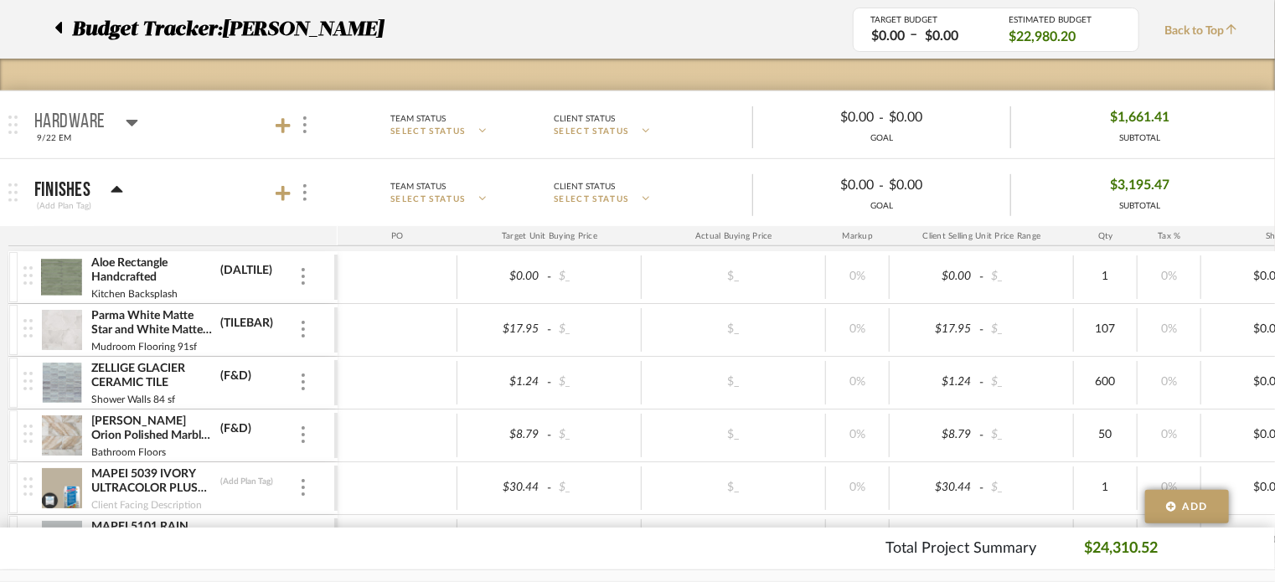
click at [74, 272] on img at bounding box center [61, 277] width 41 height 40
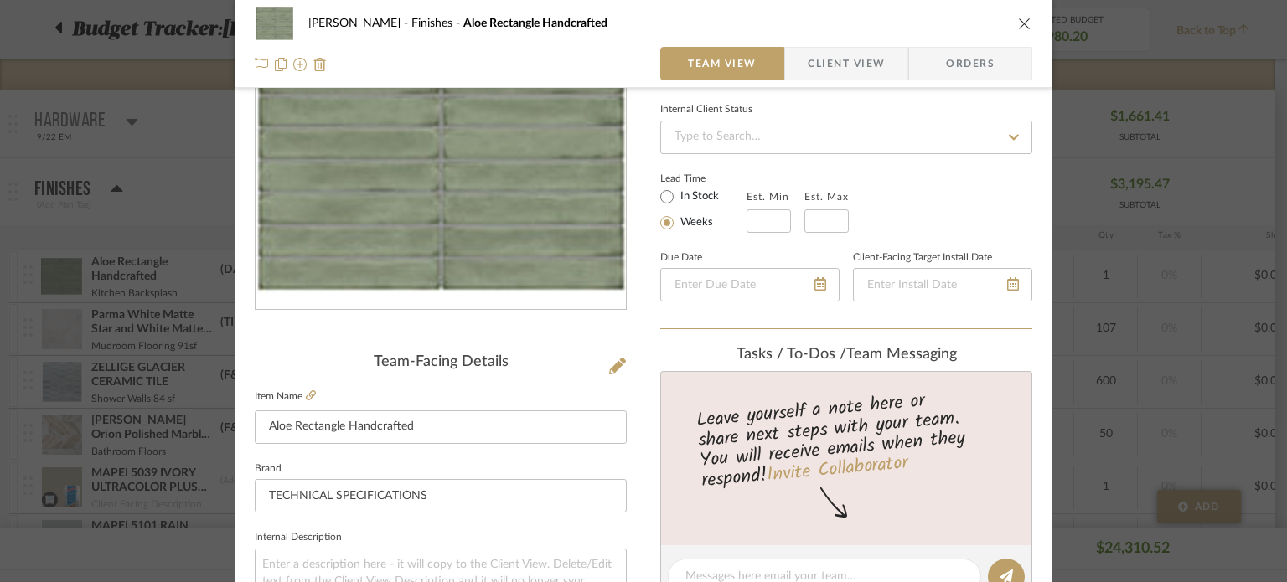
scroll to position [170, 0]
click at [299, 391] on label "Item Name" at bounding box center [285, 396] width 61 height 14
click at [306, 393] on icon at bounding box center [311, 395] width 10 height 10
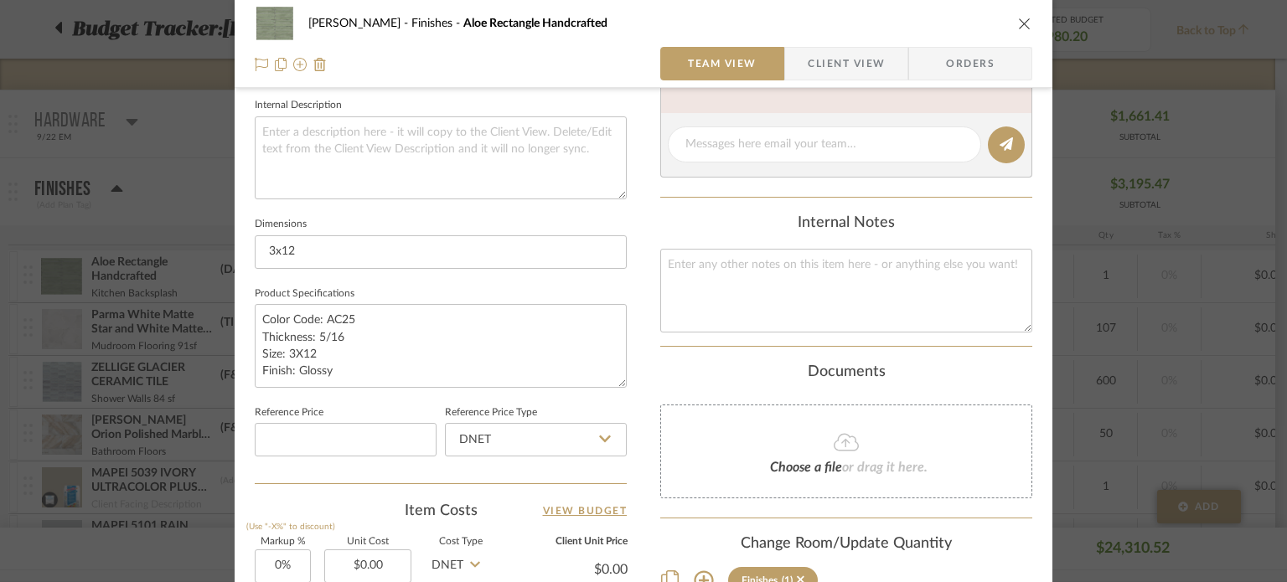
scroll to position [603, 0]
drag, startPoint x: 346, startPoint y: 365, endPoint x: 249, endPoint y: 318, distance: 107.9
click at [255, 318] on textarea "Color Code: AC25 Thickness: 5/16 Size: 3X12 Finish: Glossy" at bounding box center [441, 344] width 372 height 83
click at [1018, 20] on icon "close" at bounding box center [1024, 23] width 13 height 13
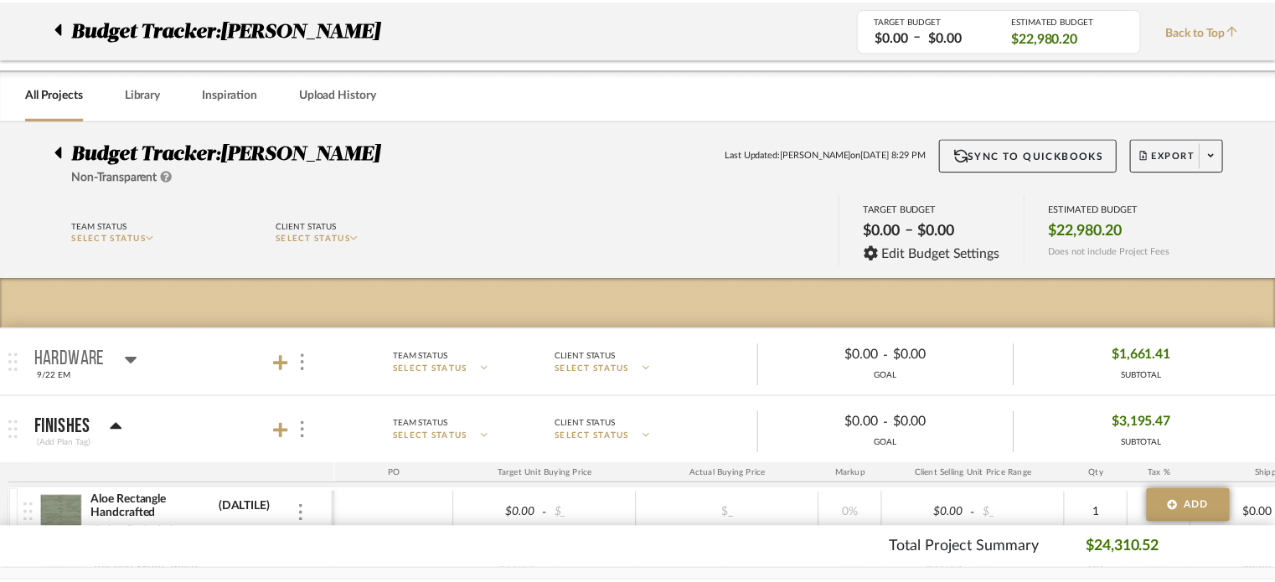
scroll to position [238, 0]
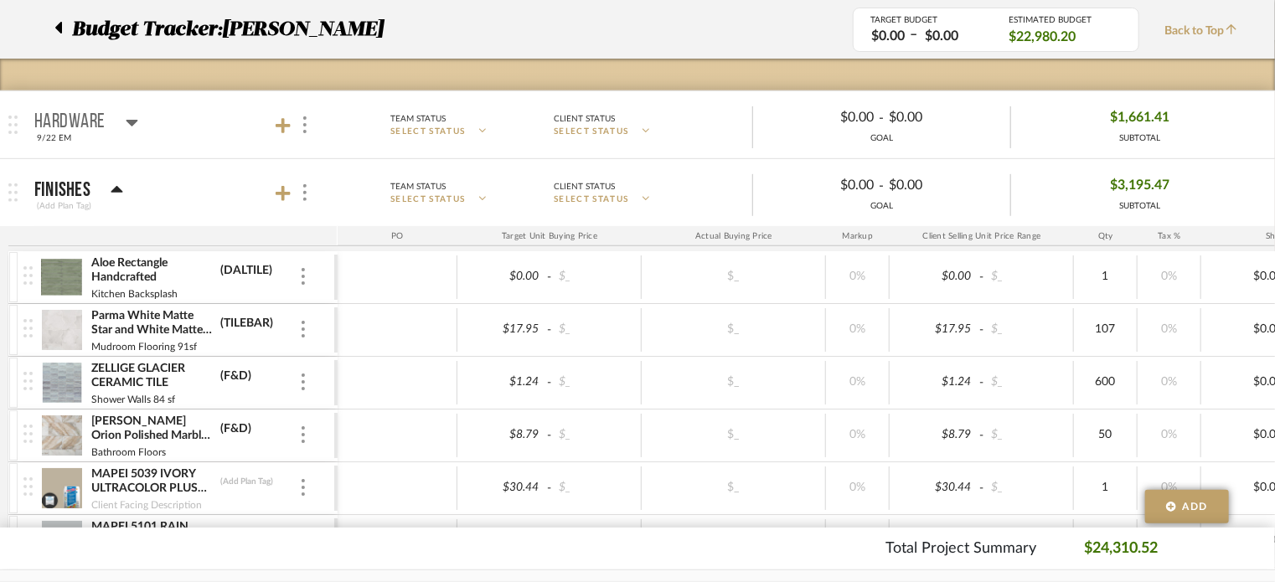
click at [71, 328] on img at bounding box center [61, 330] width 41 height 40
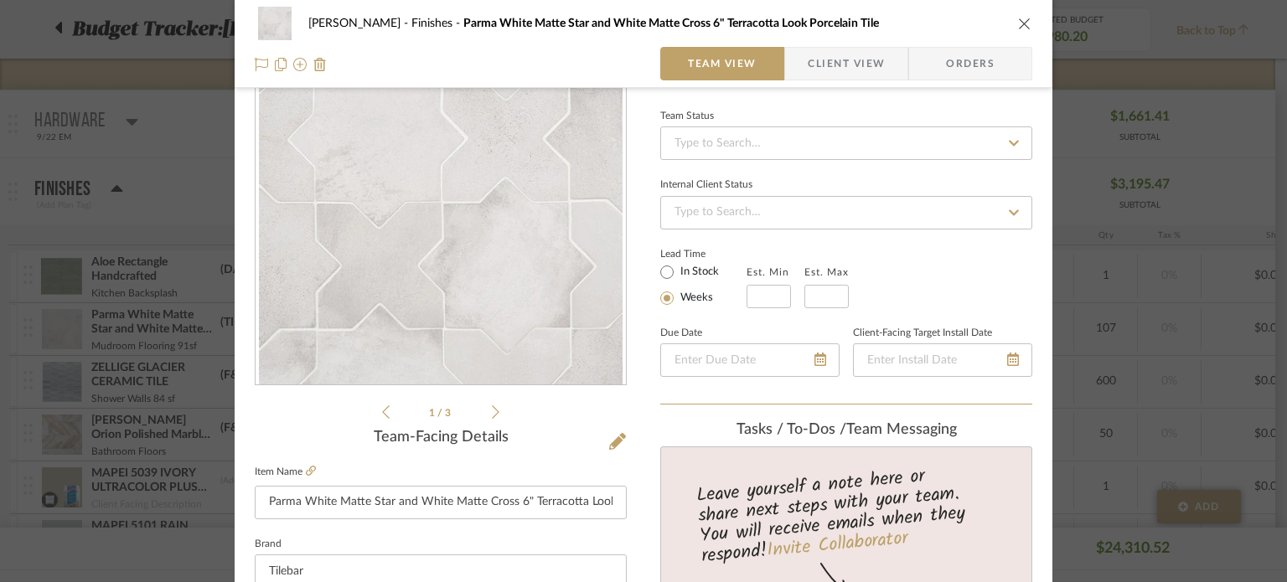
scroll to position [94, 0]
click at [308, 468] on icon at bounding box center [311, 471] width 10 height 10
click at [1020, 22] on icon "close" at bounding box center [1024, 23] width 13 height 13
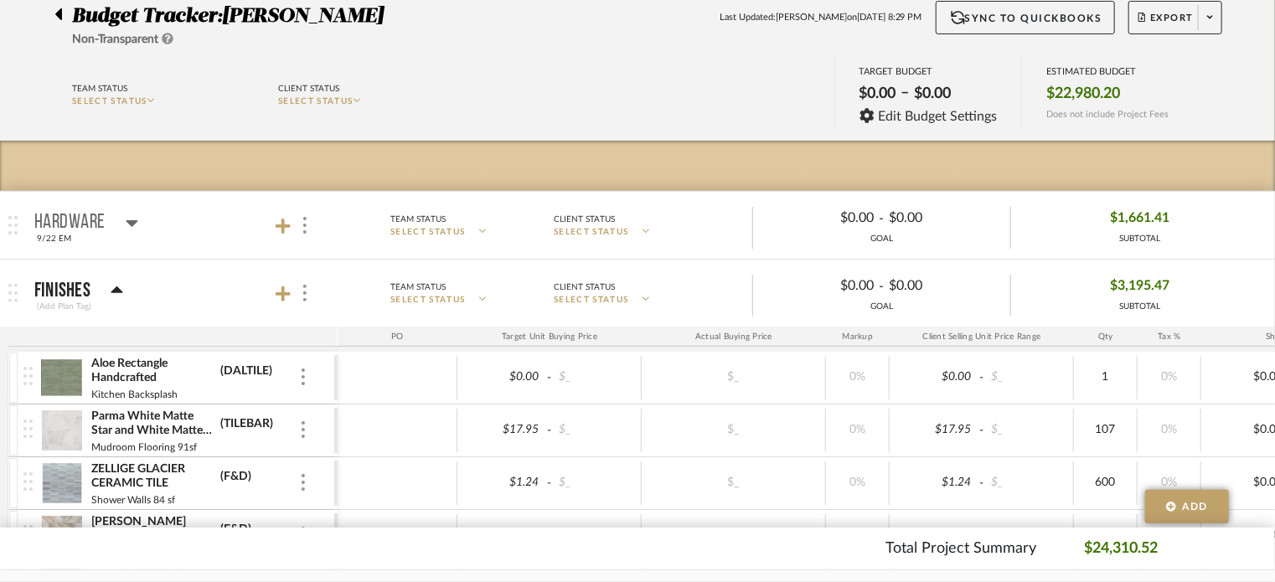
scroll to position [138, 0]
click at [106, 272] on div "Finishes (Add Plan Tag)" at bounding box center [78, 292] width 89 height 41
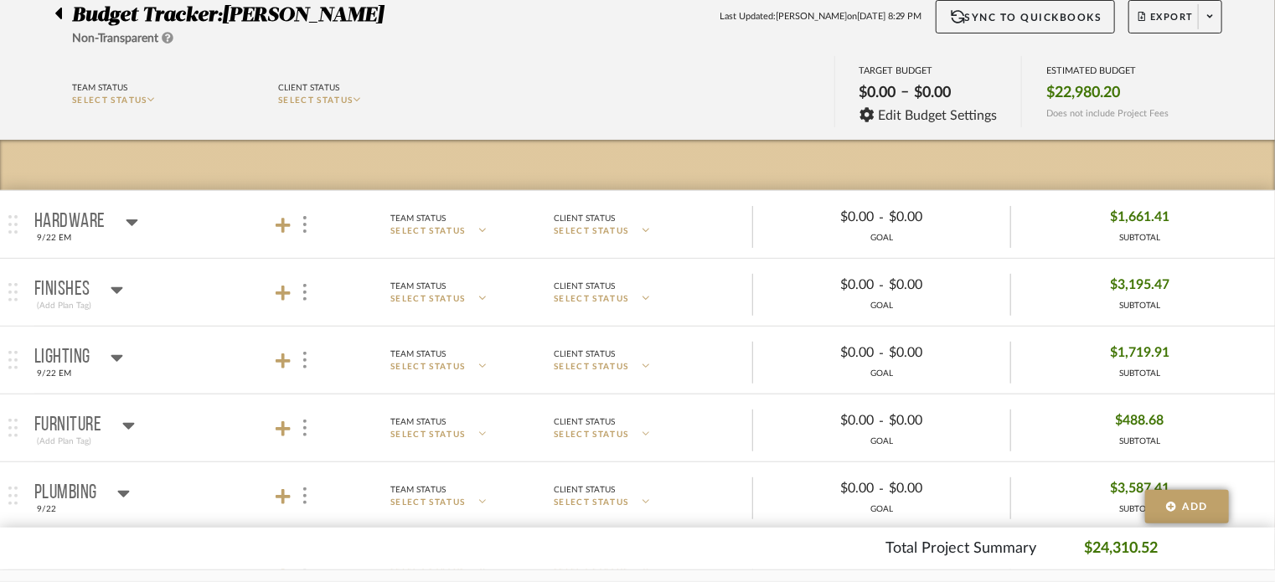
click at [128, 220] on icon at bounding box center [133, 223] width 12 height 7
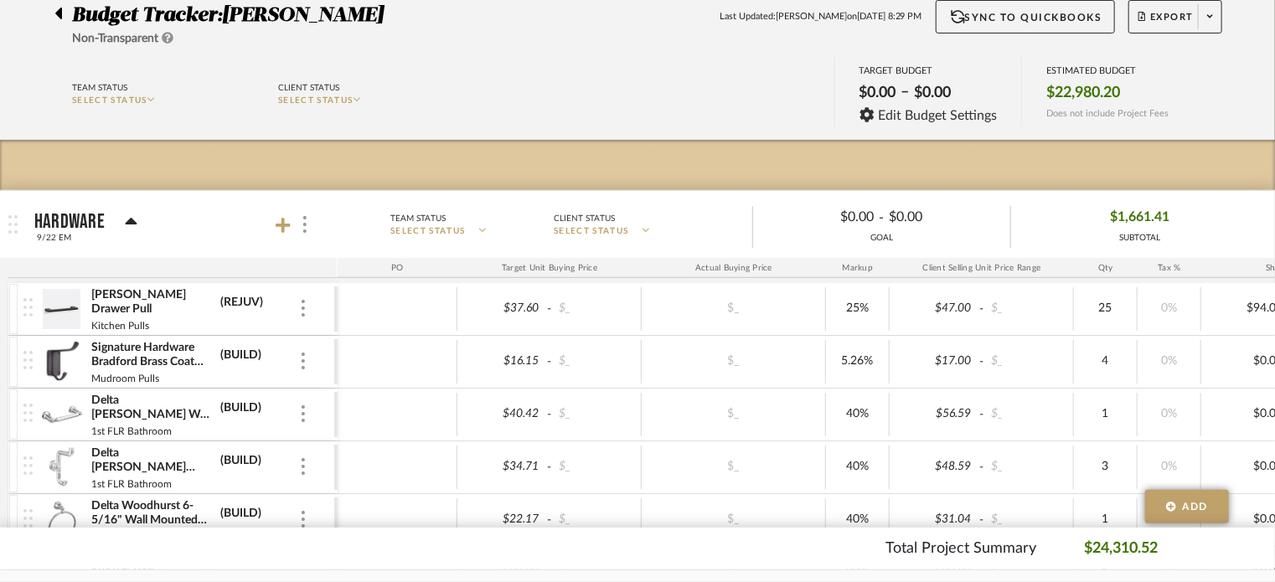
scroll to position [272, 0]
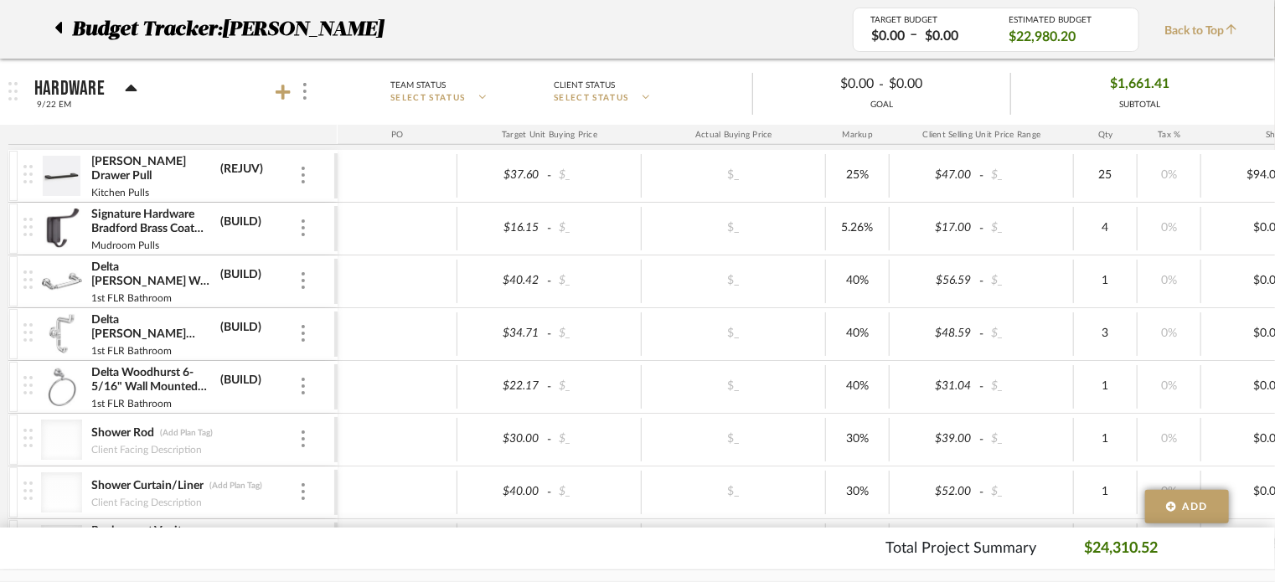
click at [130, 79] on icon at bounding box center [131, 89] width 13 height 20
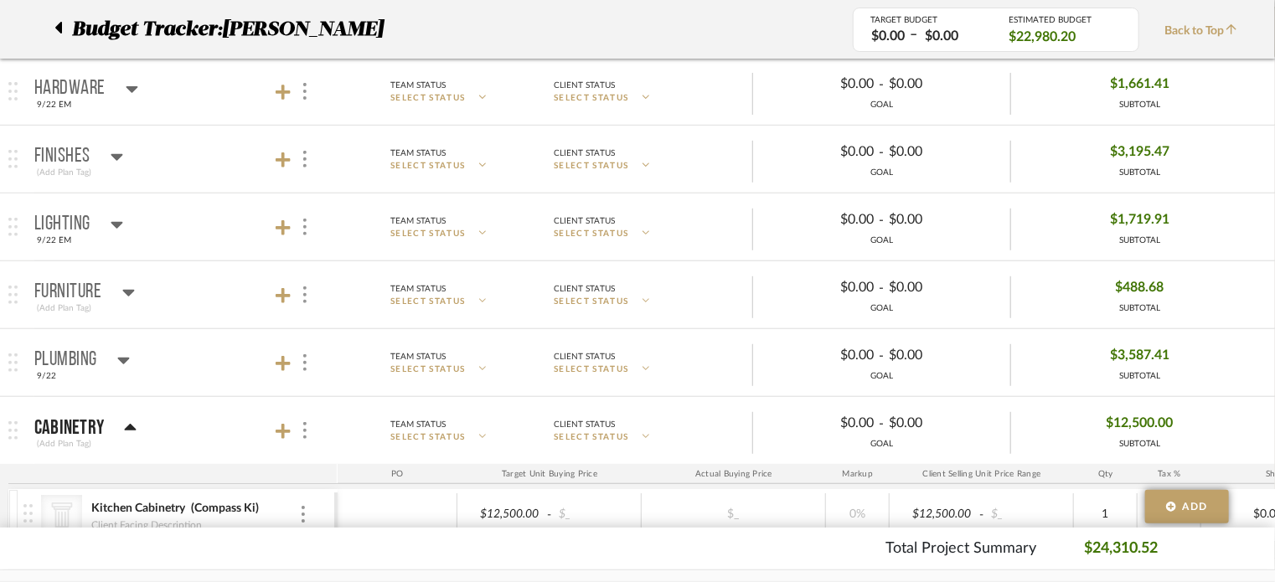
click at [131, 291] on icon at bounding box center [128, 293] width 12 height 7
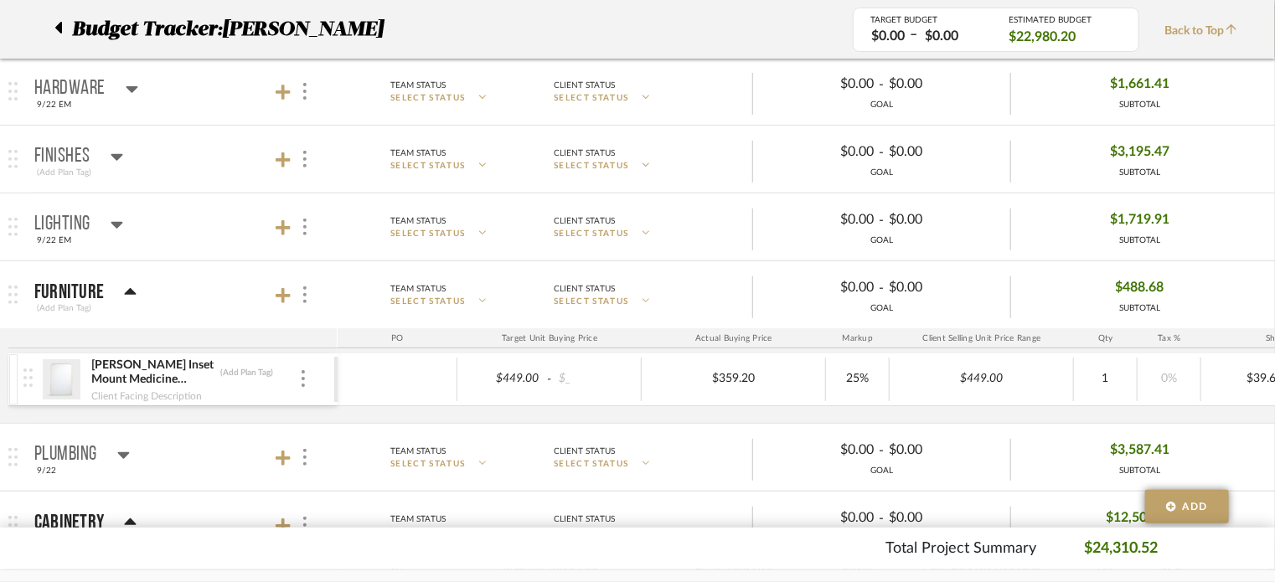
click at [131, 291] on icon at bounding box center [131, 291] width 12 height 7
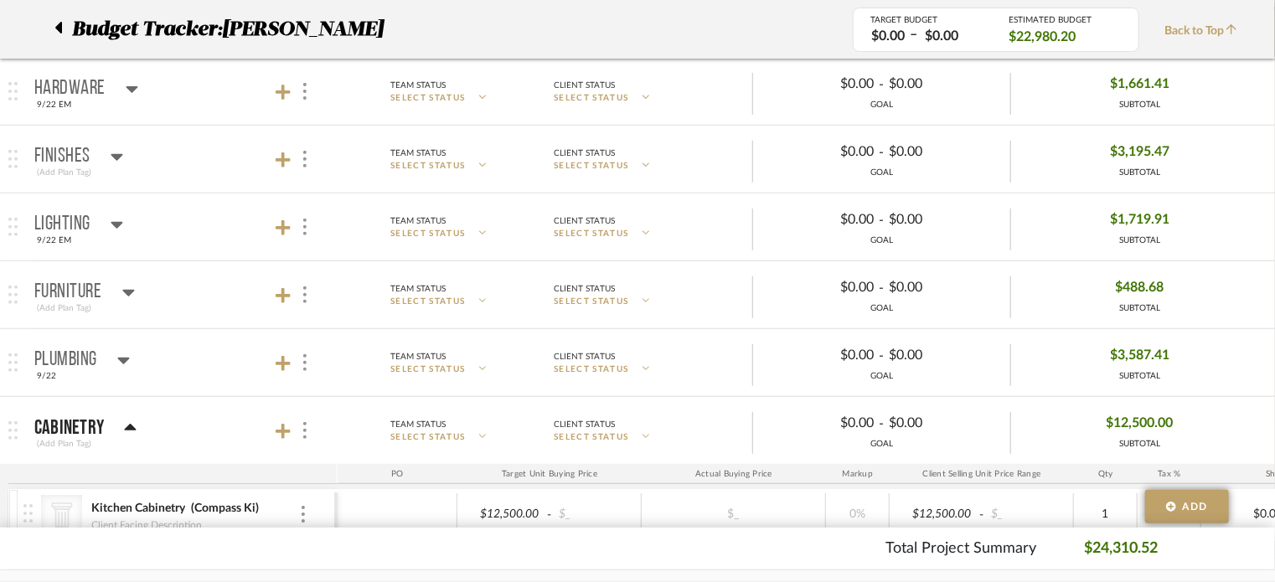
click at [114, 226] on icon at bounding box center [117, 225] width 13 height 20
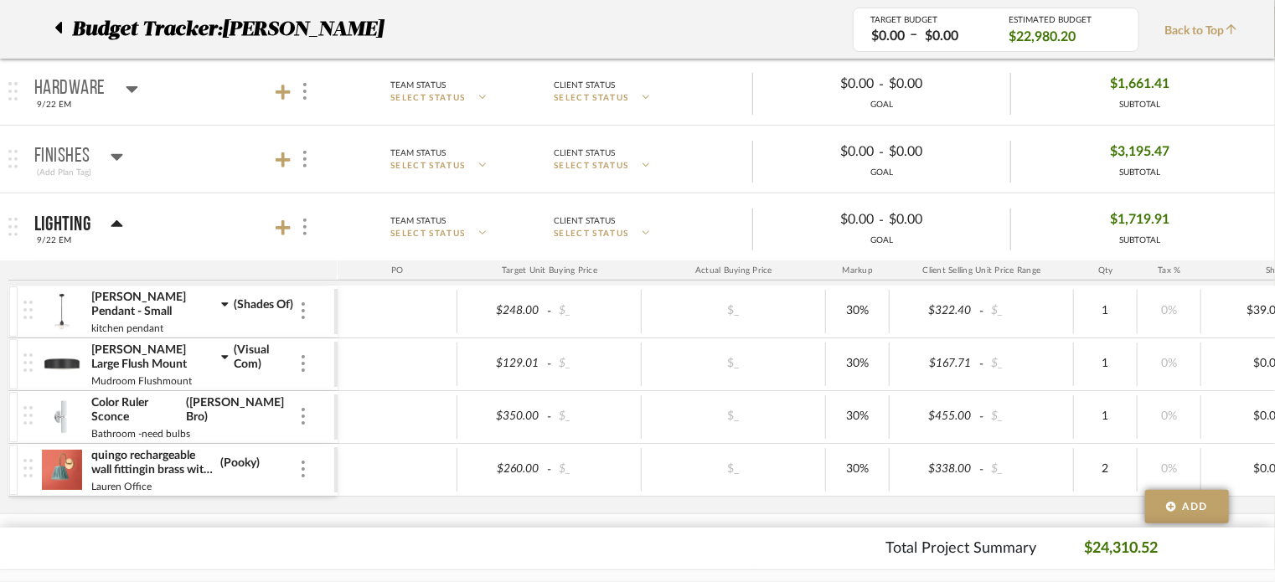
click at [114, 226] on icon at bounding box center [117, 225] width 13 height 20
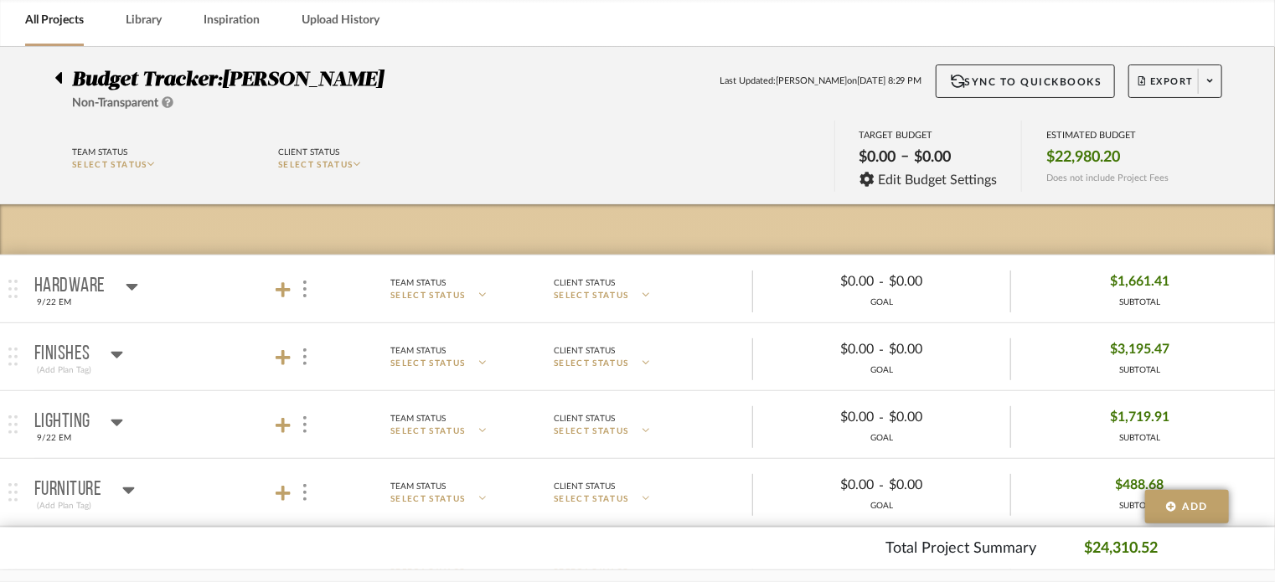
scroll to position [64, 0]
